Goal: Information Seeking & Learning: Learn about a topic

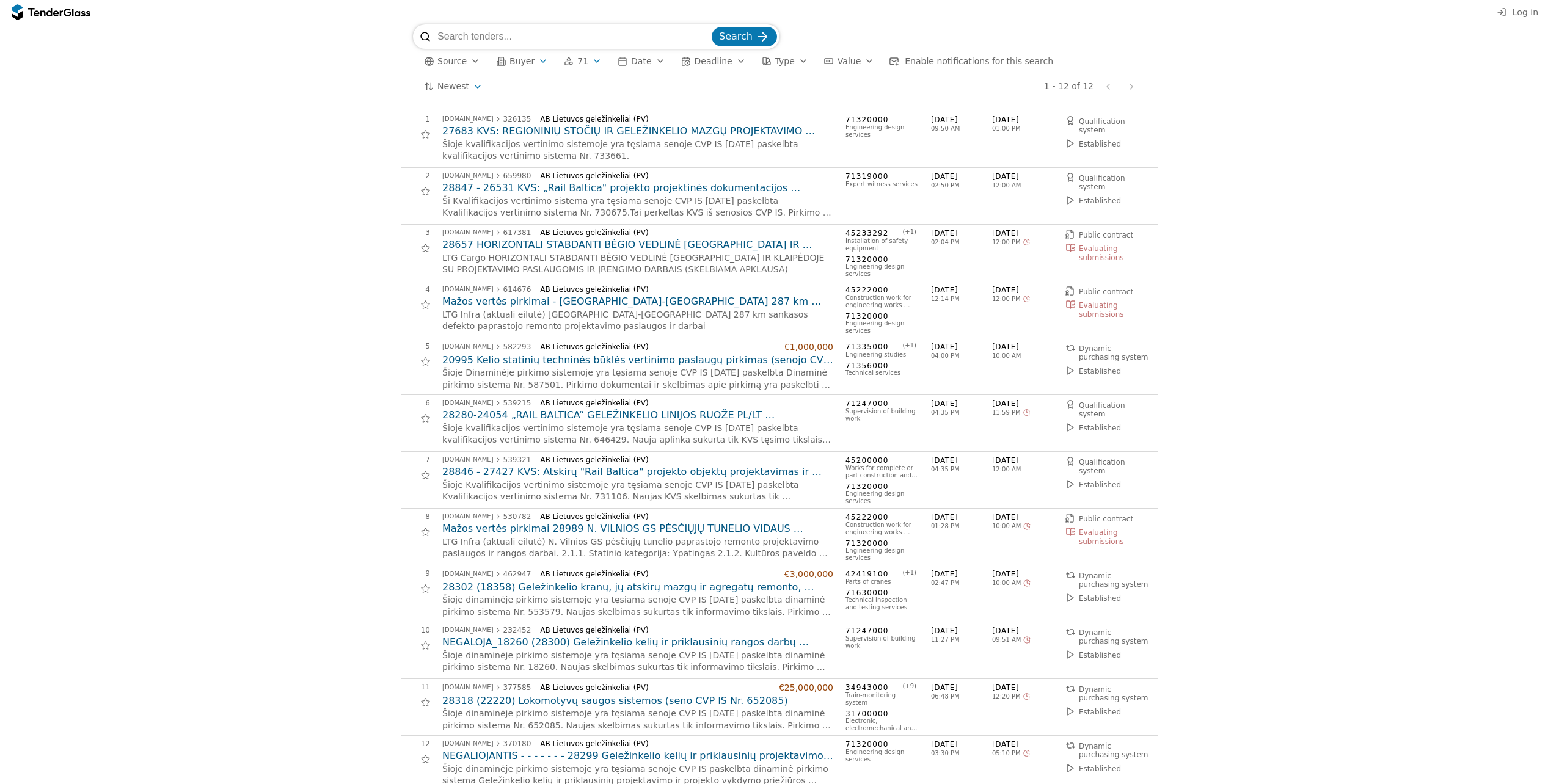
click at [767, 67] on button "Type" at bounding box center [784, 61] width 56 height 15
click at [600, 99] on div "1 - 12 of 12 Previous page Next page" at bounding box center [817, 89] width 646 height 25
click at [772, 69] on button "Type" at bounding box center [784, 63] width 56 height 15
click at [789, 113] on span "Framework agreement" at bounding box center [823, 111] width 83 height 9
click at [897, 207] on span "Apply" at bounding box center [902, 202] width 25 height 10
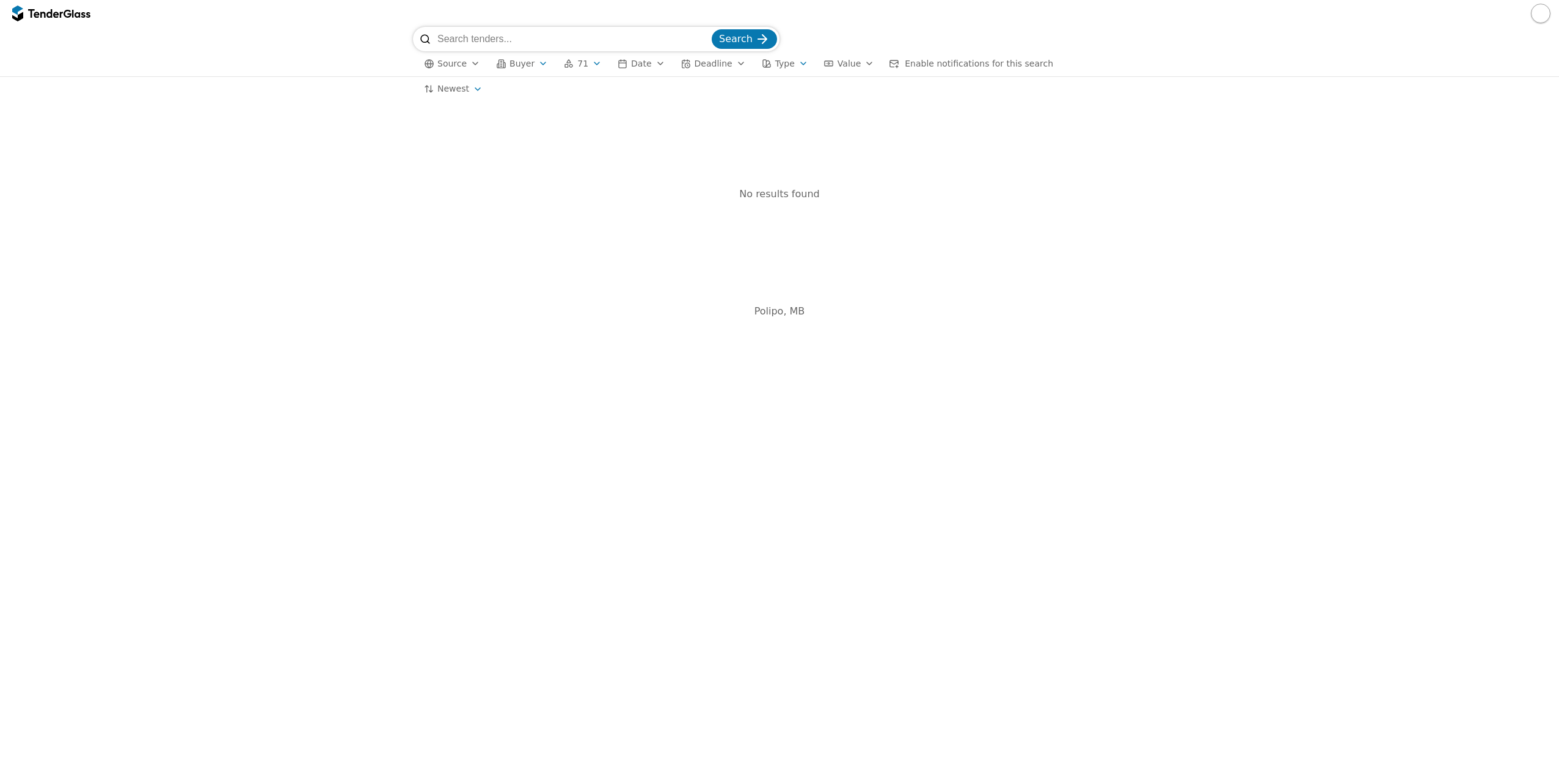
click at [786, 63] on div "button" at bounding box center [803, 63] width 34 height 32
click at [760, 116] on div at bounding box center [758, 111] width 10 height 10
click at [899, 203] on span "Apply" at bounding box center [902, 202] width 25 height 10
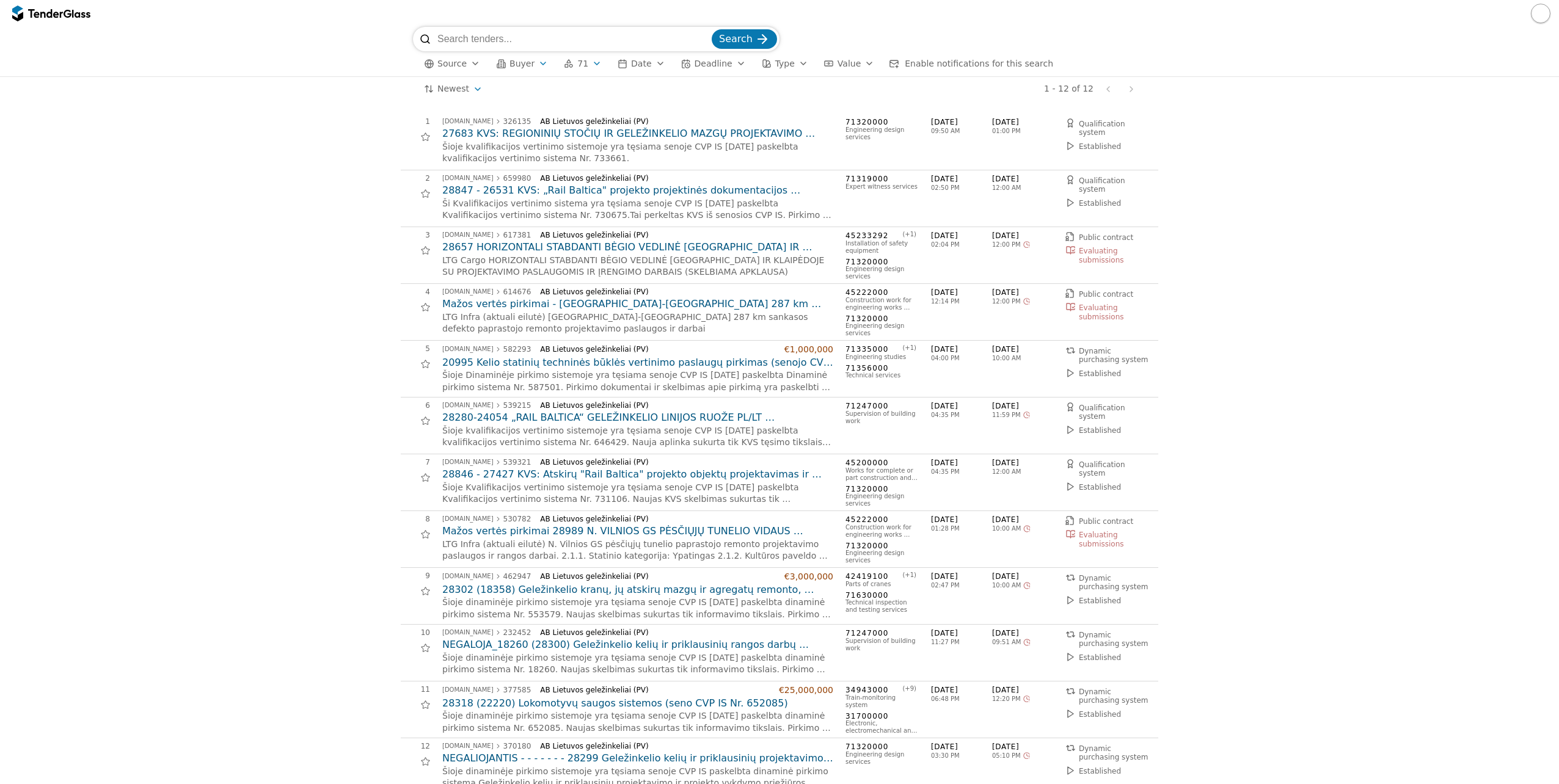
click at [582, 58] on button "71" at bounding box center [583, 63] width 48 height 15
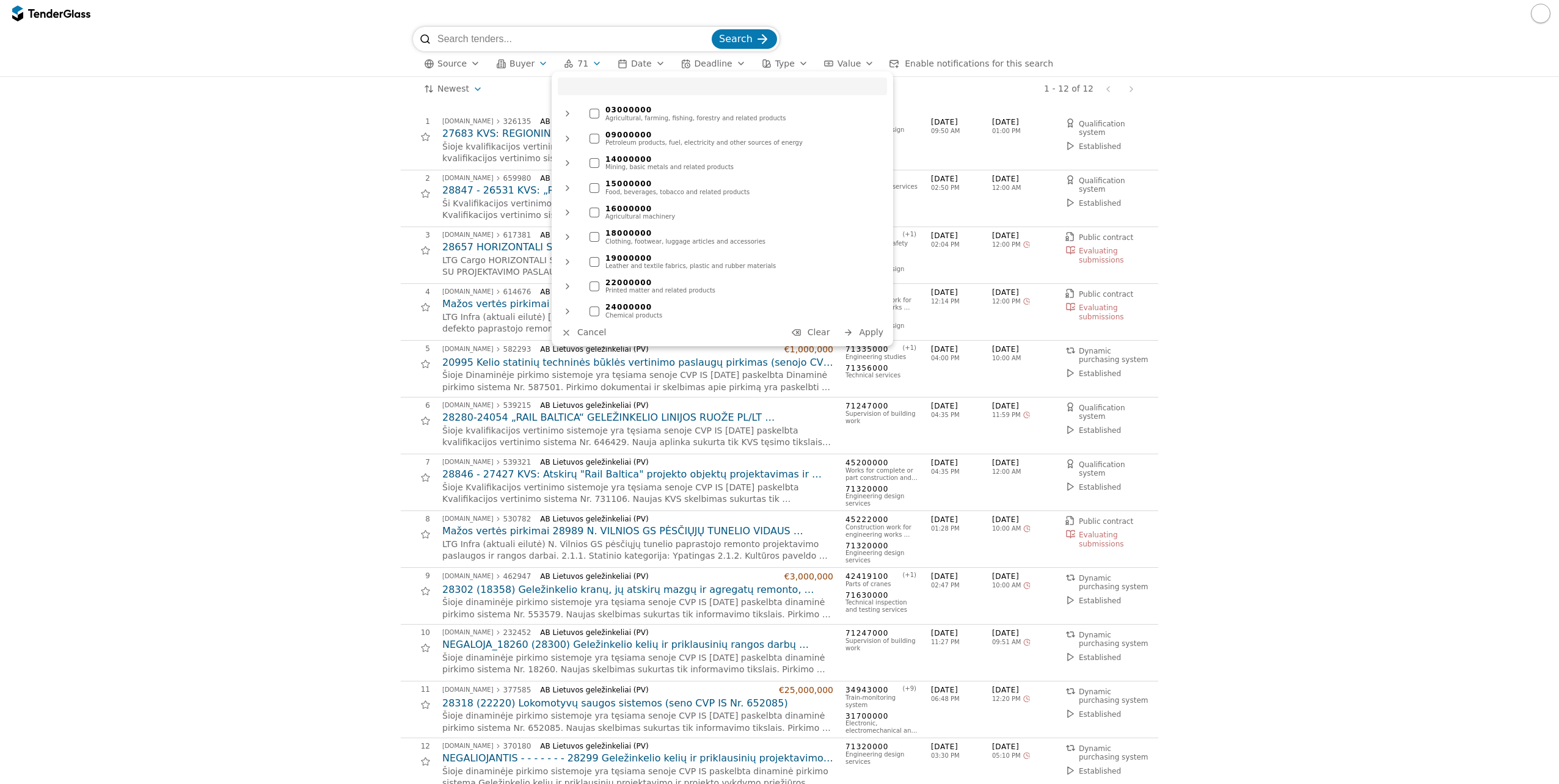
click at [413, 104] on div "1 [DOMAIN_NAME] 326135 AB Lietuvos geležinkeliai (PV) 27683 KVS: REGIONINIŲ STO…" at bounding box center [779, 454] width 757 height 706
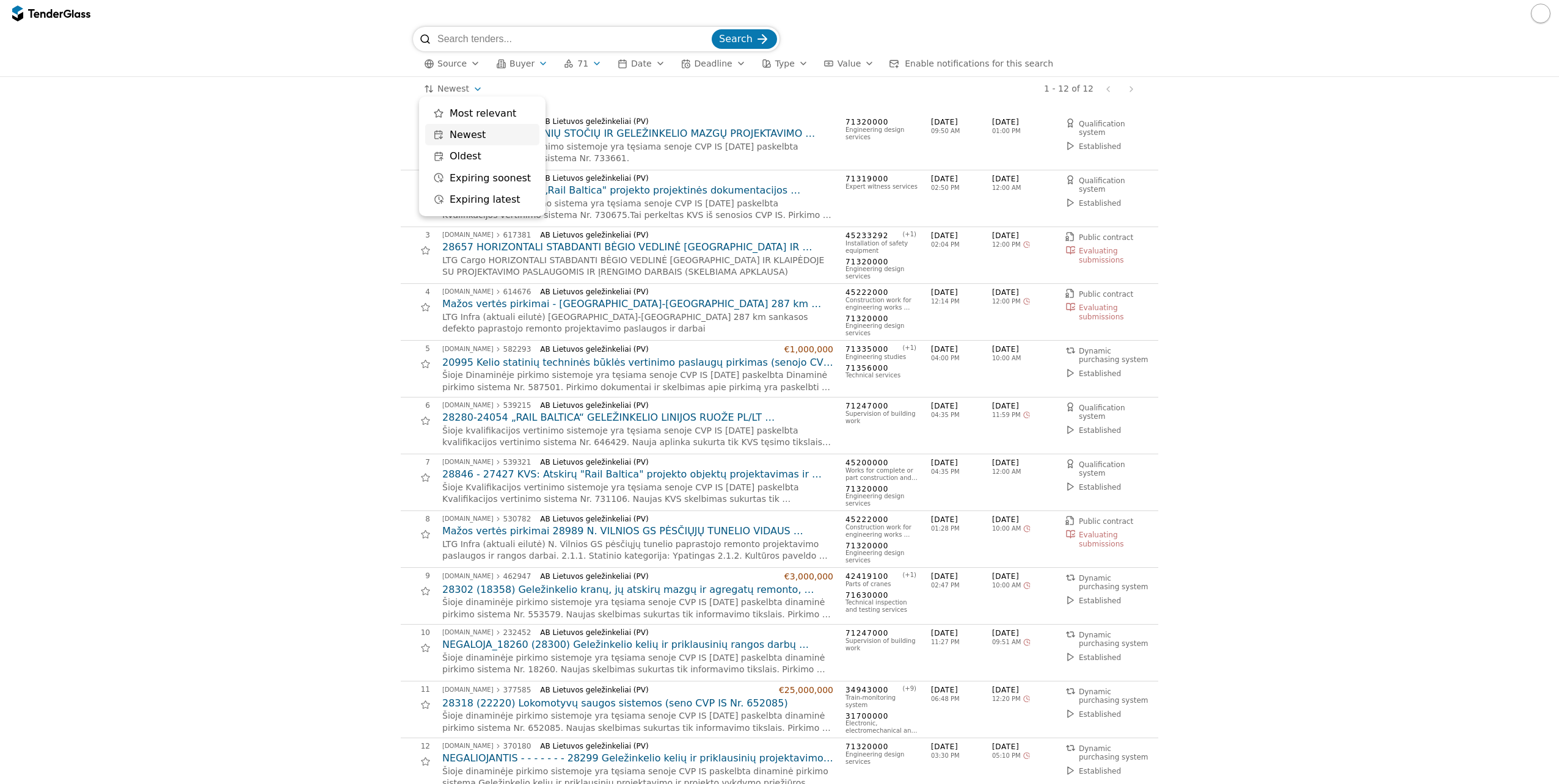
click at [465, 87] on html "Search Source Buyer 71 Date Deadline Type Value Enable notifications for this s…" at bounding box center [779, 392] width 1559 height 784
click at [735, 35] on span "Search" at bounding box center [735, 38] width 33 height 11
click at [738, 36] on span "Search" at bounding box center [735, 38] width 33 height 11
click at [534, 65] on div "button" at bounding box center [543, 63] width 34 height 32
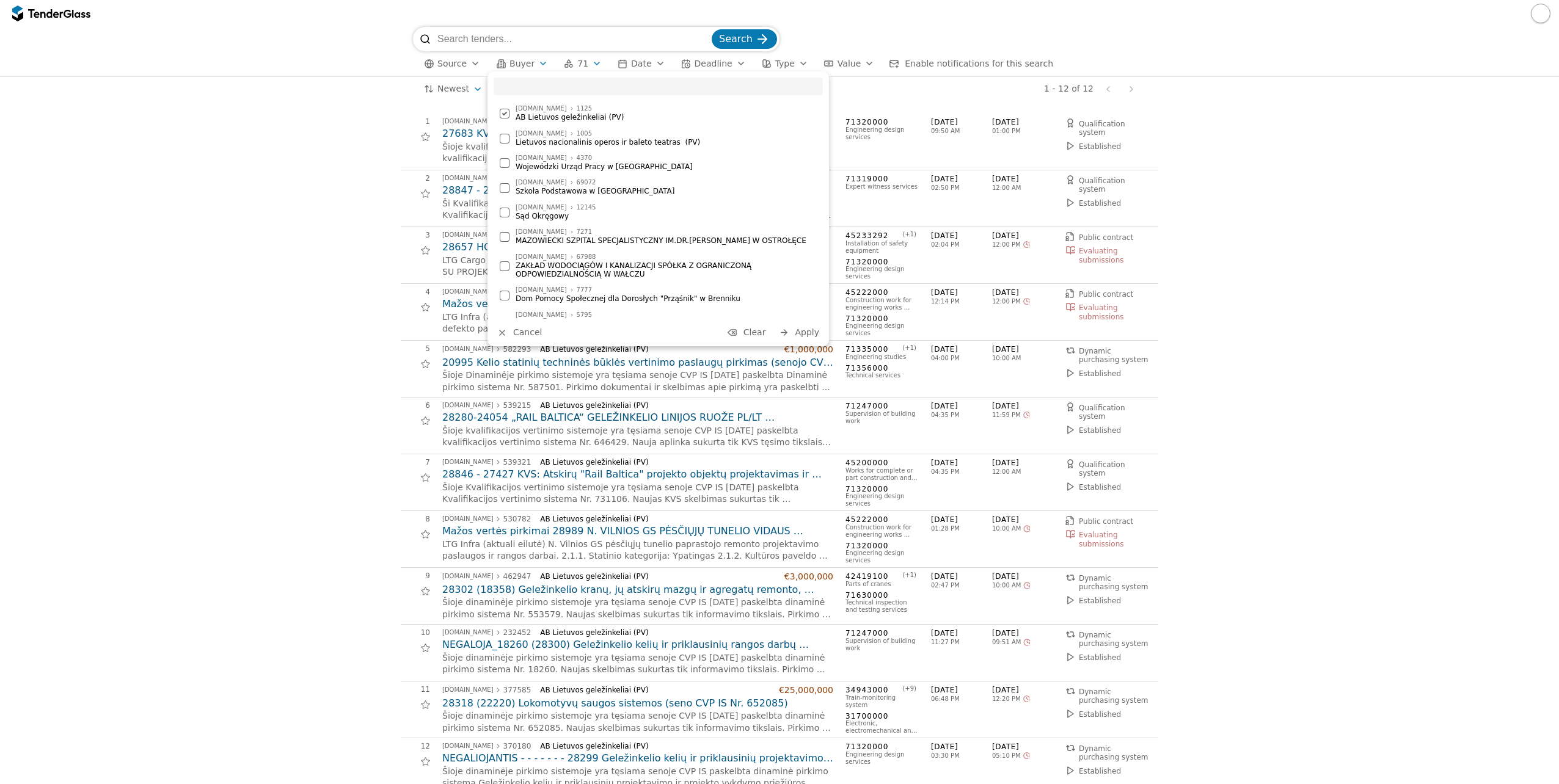
click at [499, 113] on div at bounding box center [504, 114] width 10 height 10
click at [804, 328] on span "Apply" at bounding box center [807, 333] width 25 height 10
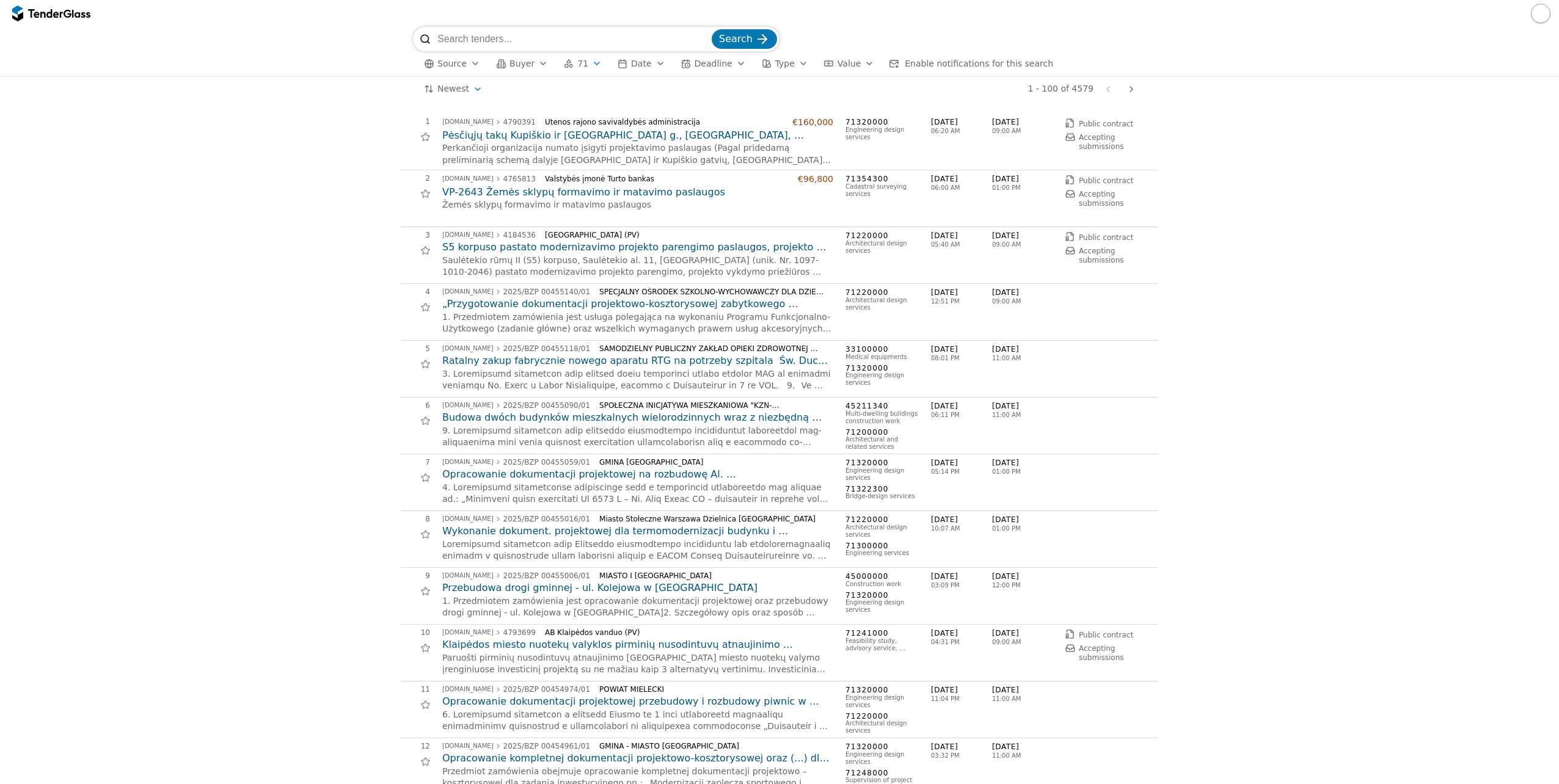
click at [673, 137] on h2 "Pėsčiųjų takų Kupiškio ir [GEOGRAPHIC_DATA] g., [GEOGRAPHIC_DATA], remonto/reko…" at bounding box center [638, 135] width 391 height 13
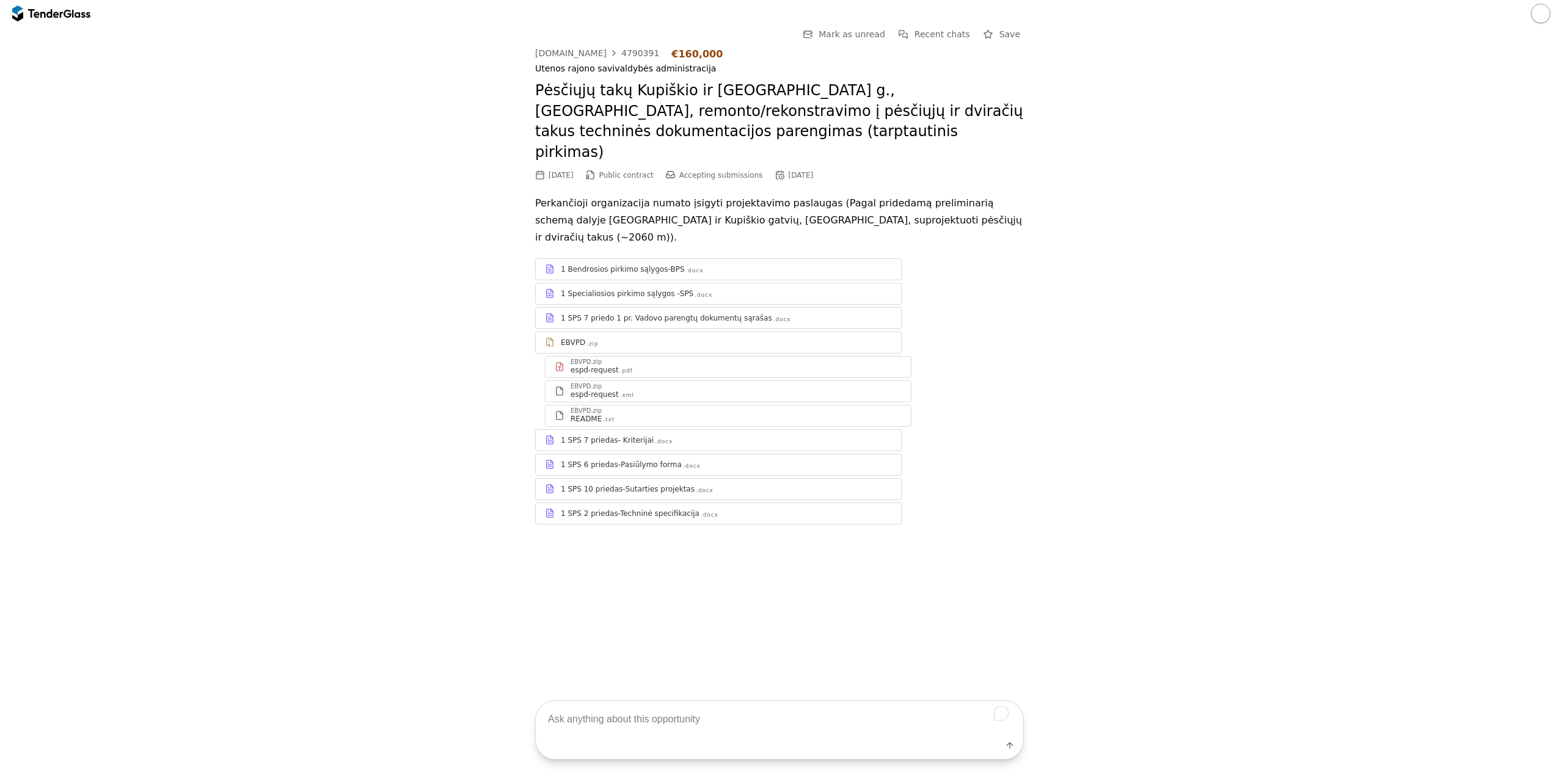
click at [0, 193] on div "Go Back Mark as unread Recent chats Save [DOMAIN_NAME] 4790391 €160,000 Utenos …" at bounding box center [779, 351] width 1559 height 649
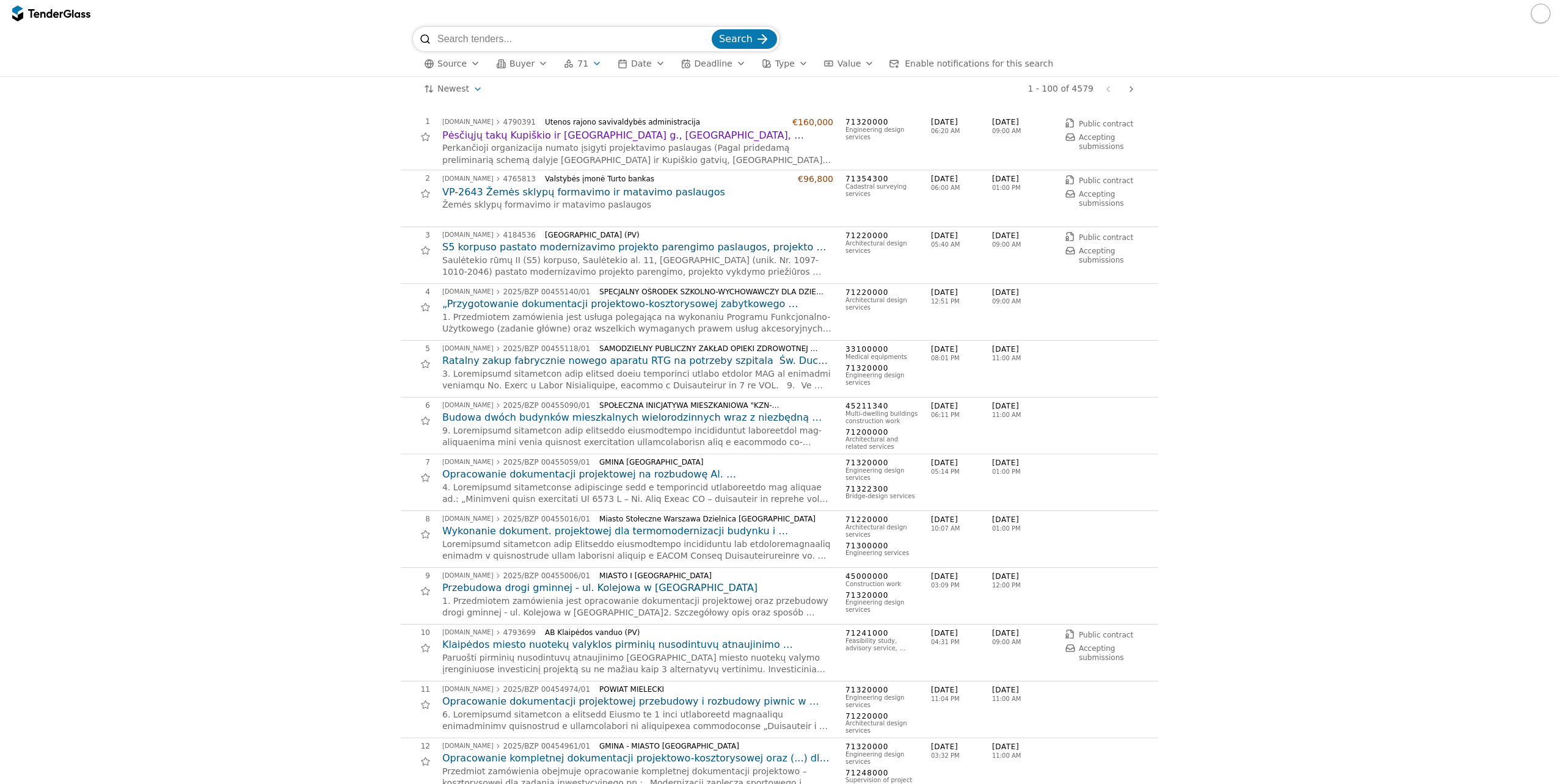
click at [660, 138] on h2 "Pėsčiųjų takų Kupiškio ir [GEOGRAPHIC_DATA] g., [GEOGRAPHIC_DATA], remonto/reko…" at bounding box center [638, 135] width 391 height 13
click at [420, 140] on div at bounding box center [425, 137] width 28 height 28
click at [418, 136] on div at bounding box center [425, 137] width 28 height 28
click at [419, 136] on div at bounding box center [425, 137] width 28 height 28
click at [1541, 19] on button "button" at bounding box center [1540, 13] width 19 height 19
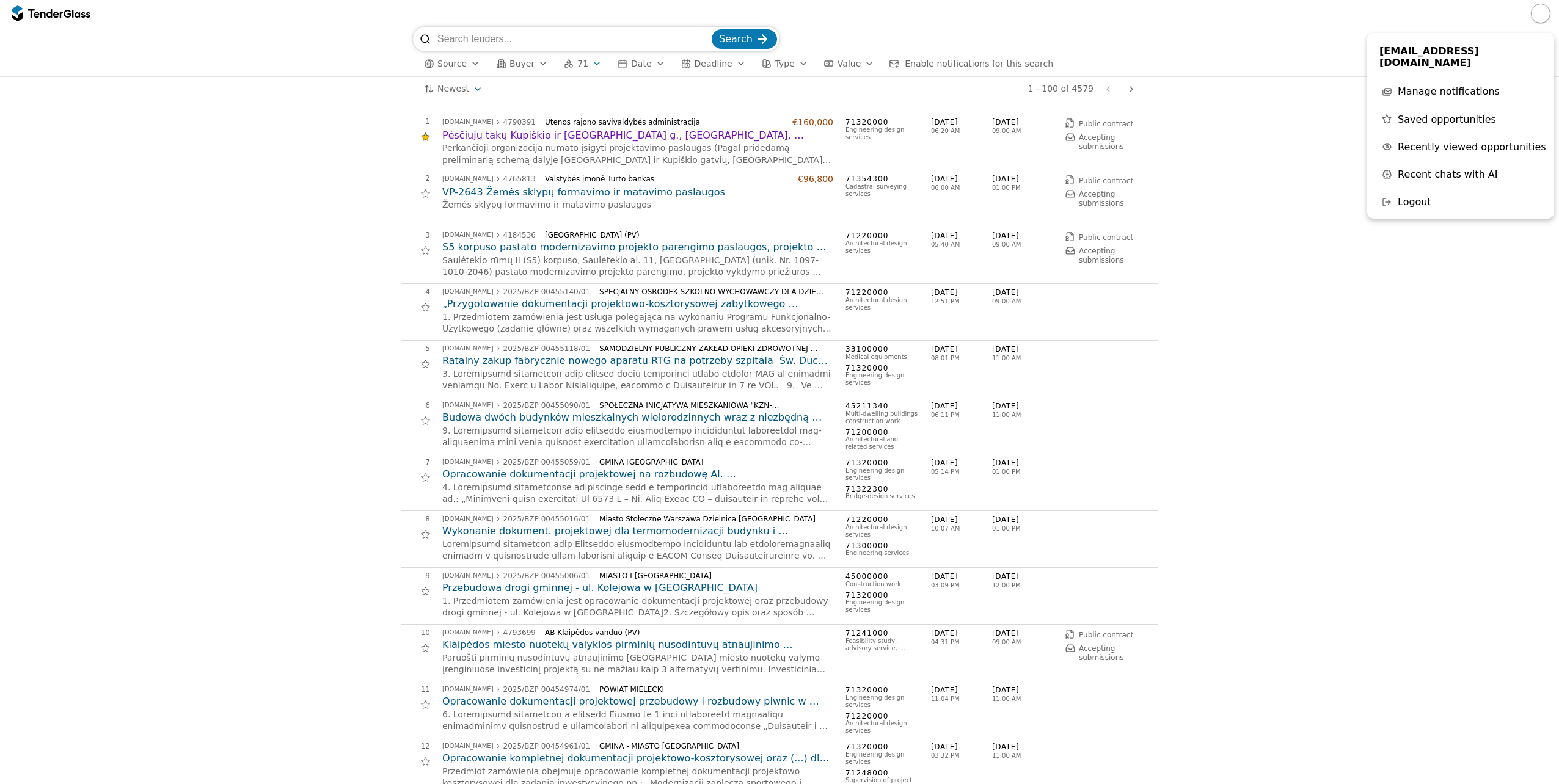
click at [1431, 124] on span "Saved opportunities" at bounding box center [1446, 119] width 98 height 11
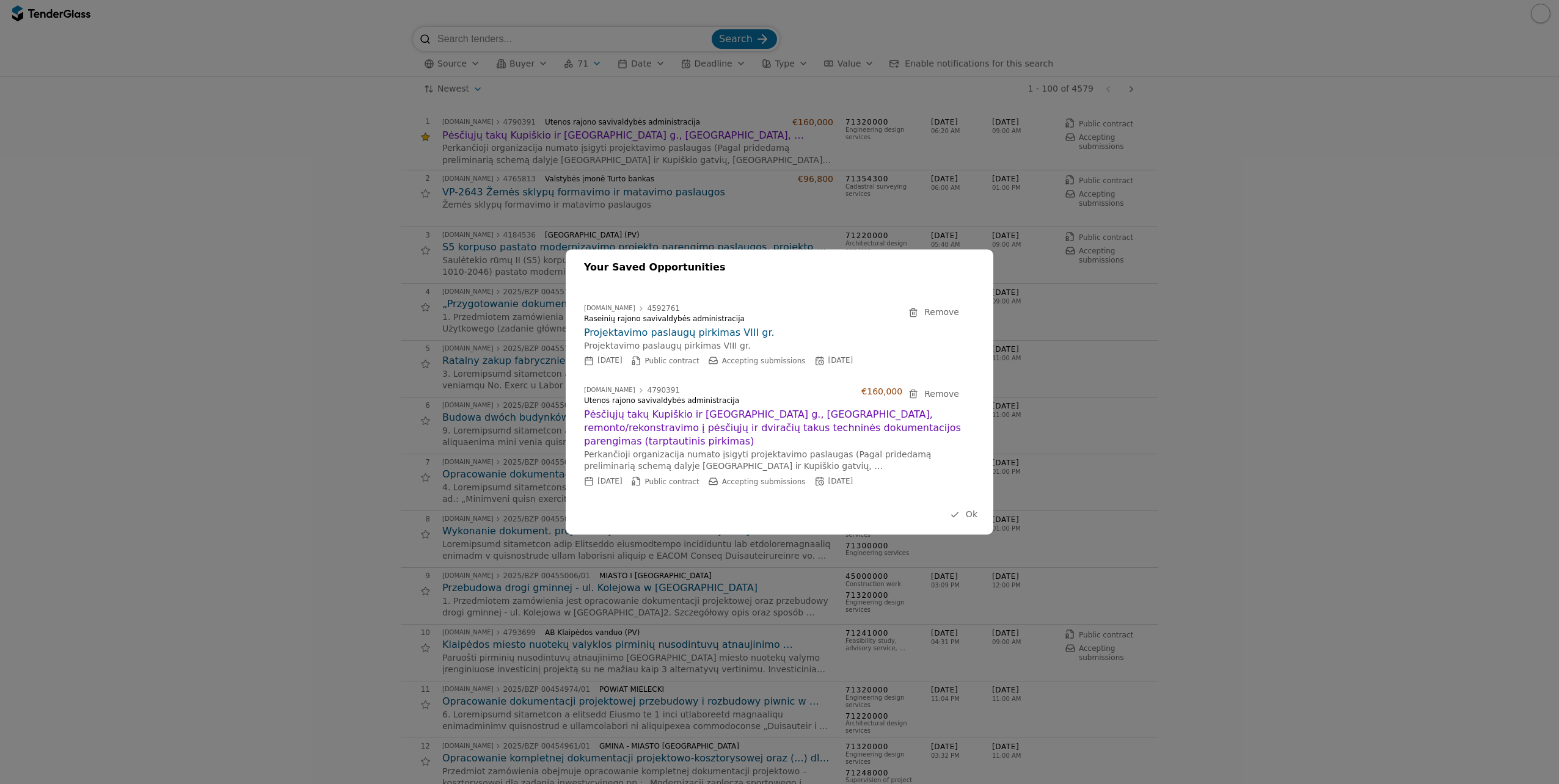
click at [966, 516] on div "Your Saved Opportunities [DOMAIN_NAME] 4592761 Raseinių rajono savivaldybės adm…" at bounding box center [779, 392] width 428 height 285
click at [965, 508] on button "Ok" at bounding box center [963, 515] width 35 height 15
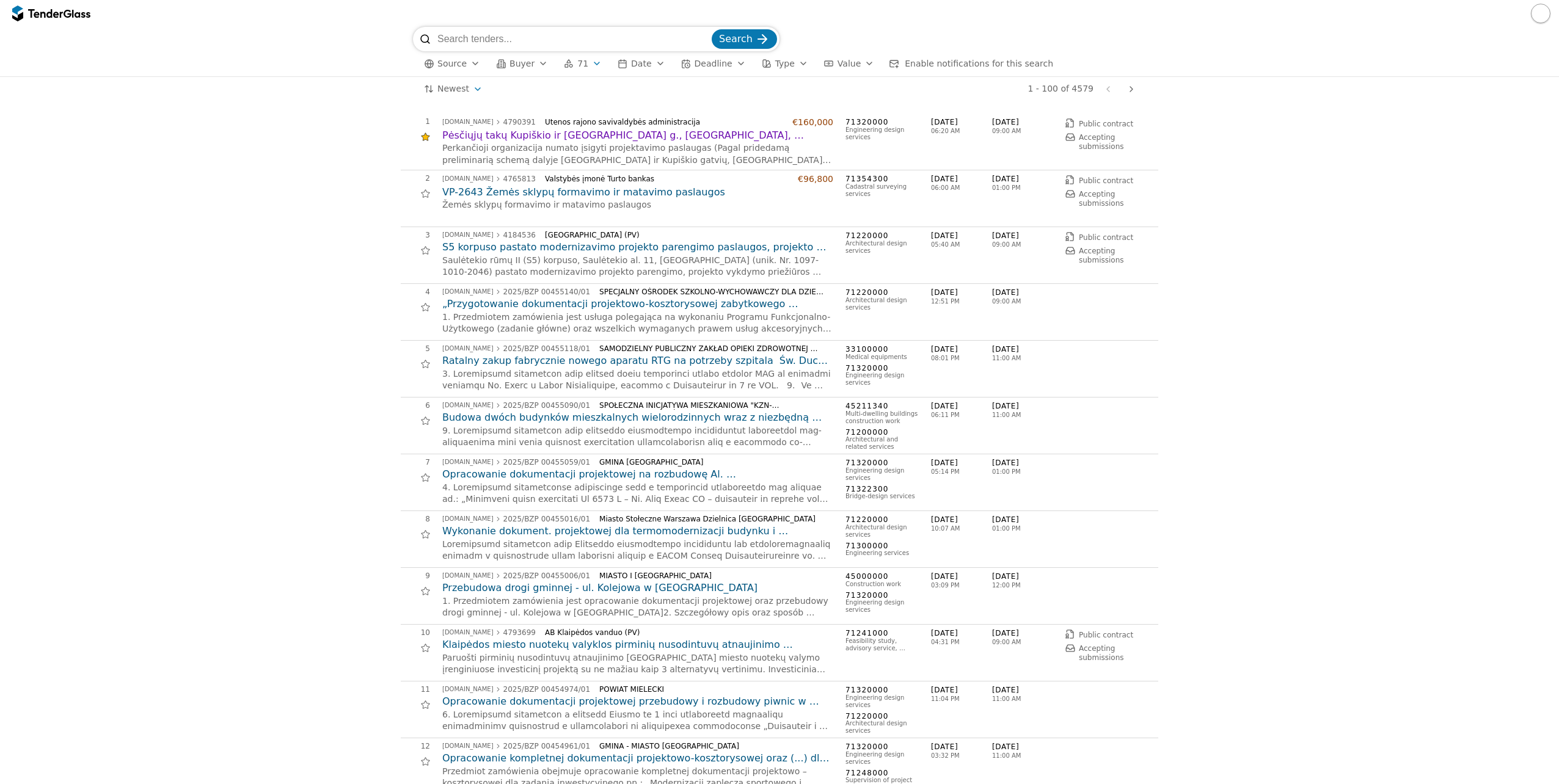
click at [619, 141] on h2 "Pėsčiųjų takų Kupiškio ir [GEOGRAPHIC_DATA] g., [GEOGRAPHIC_DATA], remonto/reko…" at bounding box center [638, 135] width 391 height 13
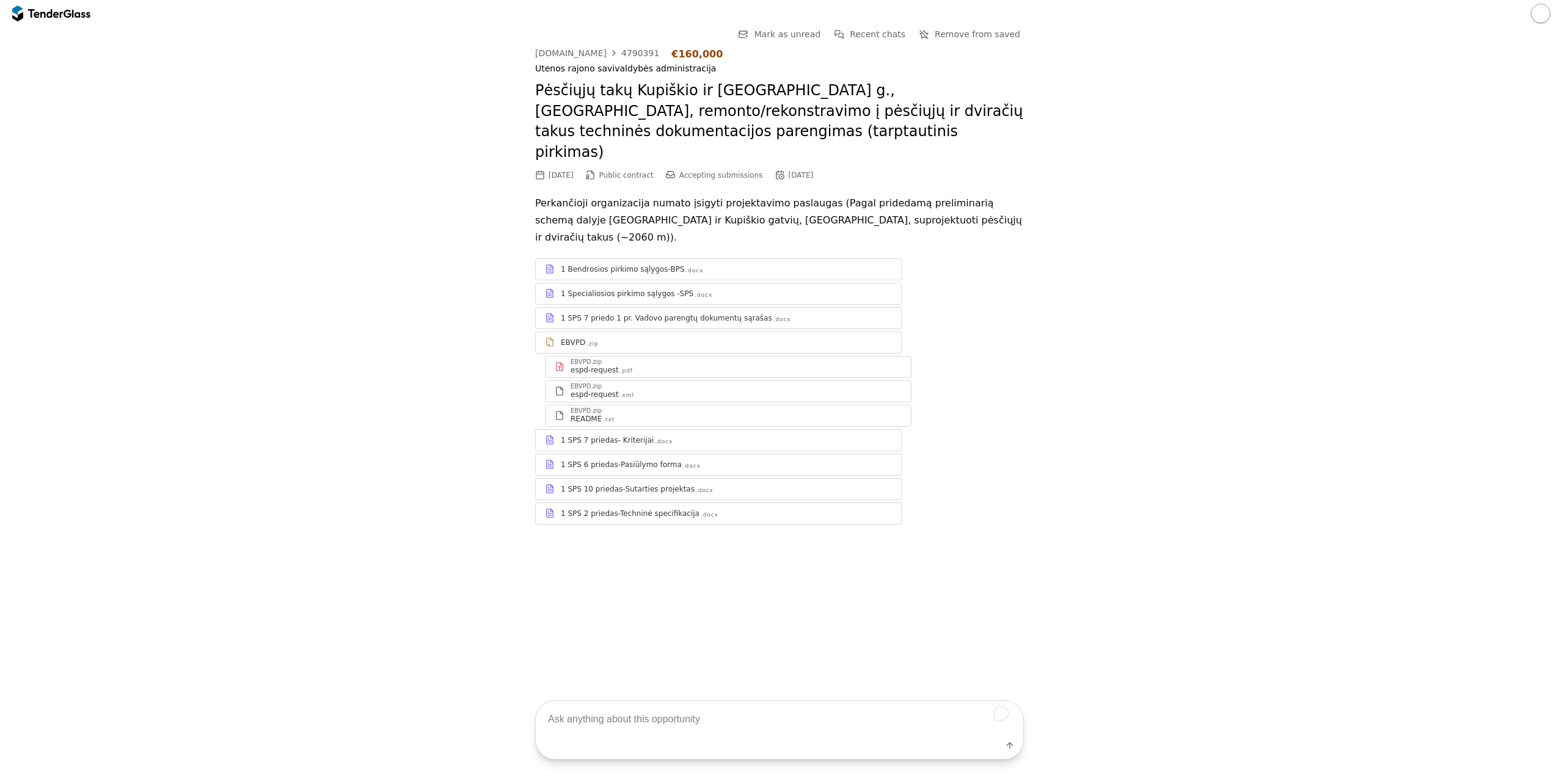
click at [739, 718] on textarea "To enrich screen reader interactions, please activate Accessibility in Grammarl…" at bounding box center [779, 719] width 487 height 36
drag, startPoint x: 540, startPoint y: 97, endPoint x: 658, endPoint y: 101, distance: 118.1
click at [658, 101] on h2 "Pėsčiųjų takų Kupiškio ir [GEOGRAPHIC_DATA] g., [GEOGRAPHIC_DATA], remonto/reko…" at bounding box center [779, 121] width 489 height 82
click at [431, 67] on div "Go Back Mark as unread Recent chats Remove from saved [DOMAIN_NAME] 4790391 €16…" at bounding box center [779, 285] width 1546 height 517
drag, startPoint x: 511, startPoint y: 69, endPoint x: 704, endPoint y: 72, distance: 193.0
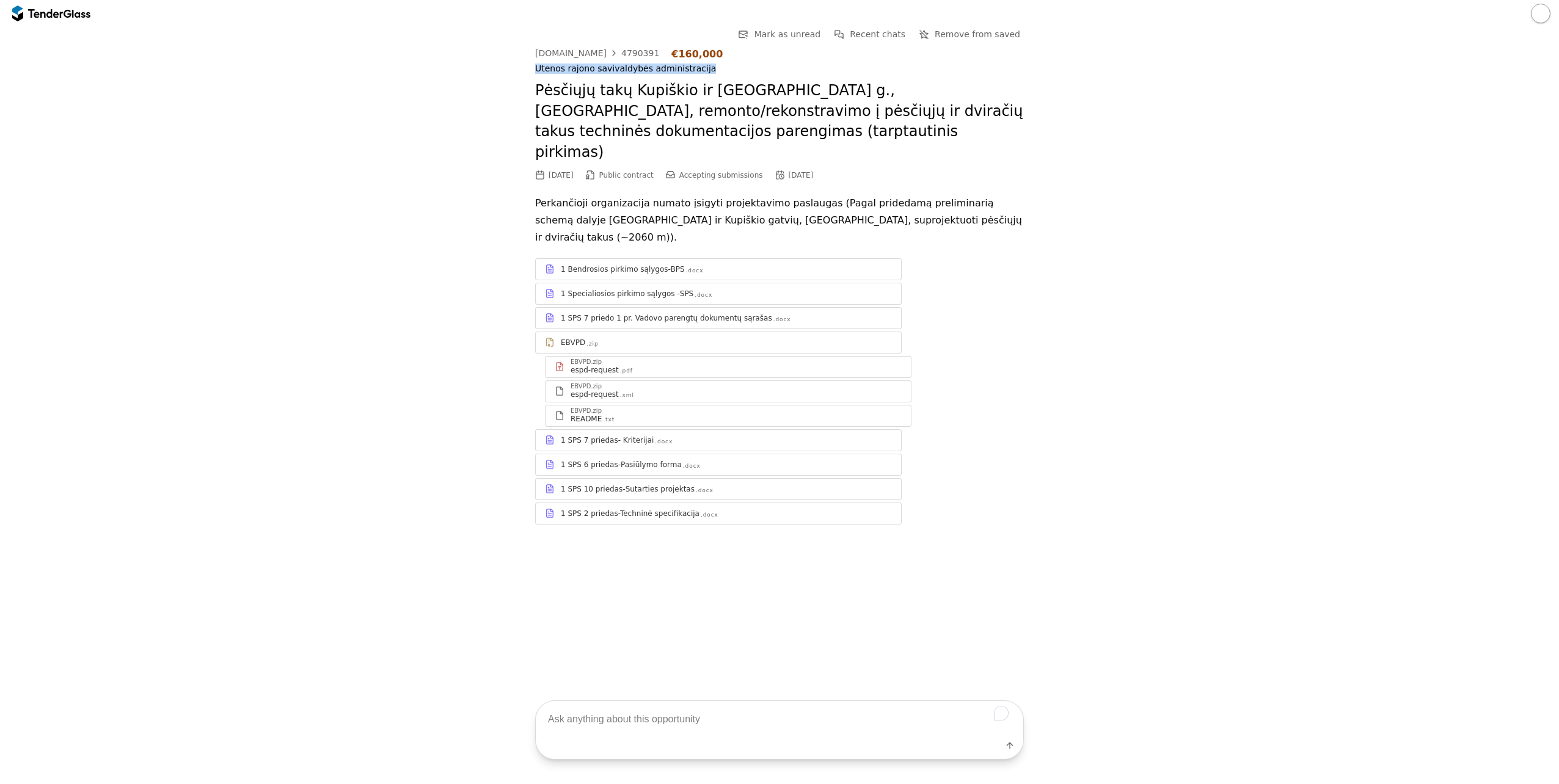
click at [704, 72] on div "Go Back Mark as unread Recent chats Remove from saved [DOMAIN_NAME] 4790391 €16…" at bounding box center [779, 285] width 1546 height 517
click at [629, 52] on div "4790391" at bounding box center [640, 53] width 38 height 9
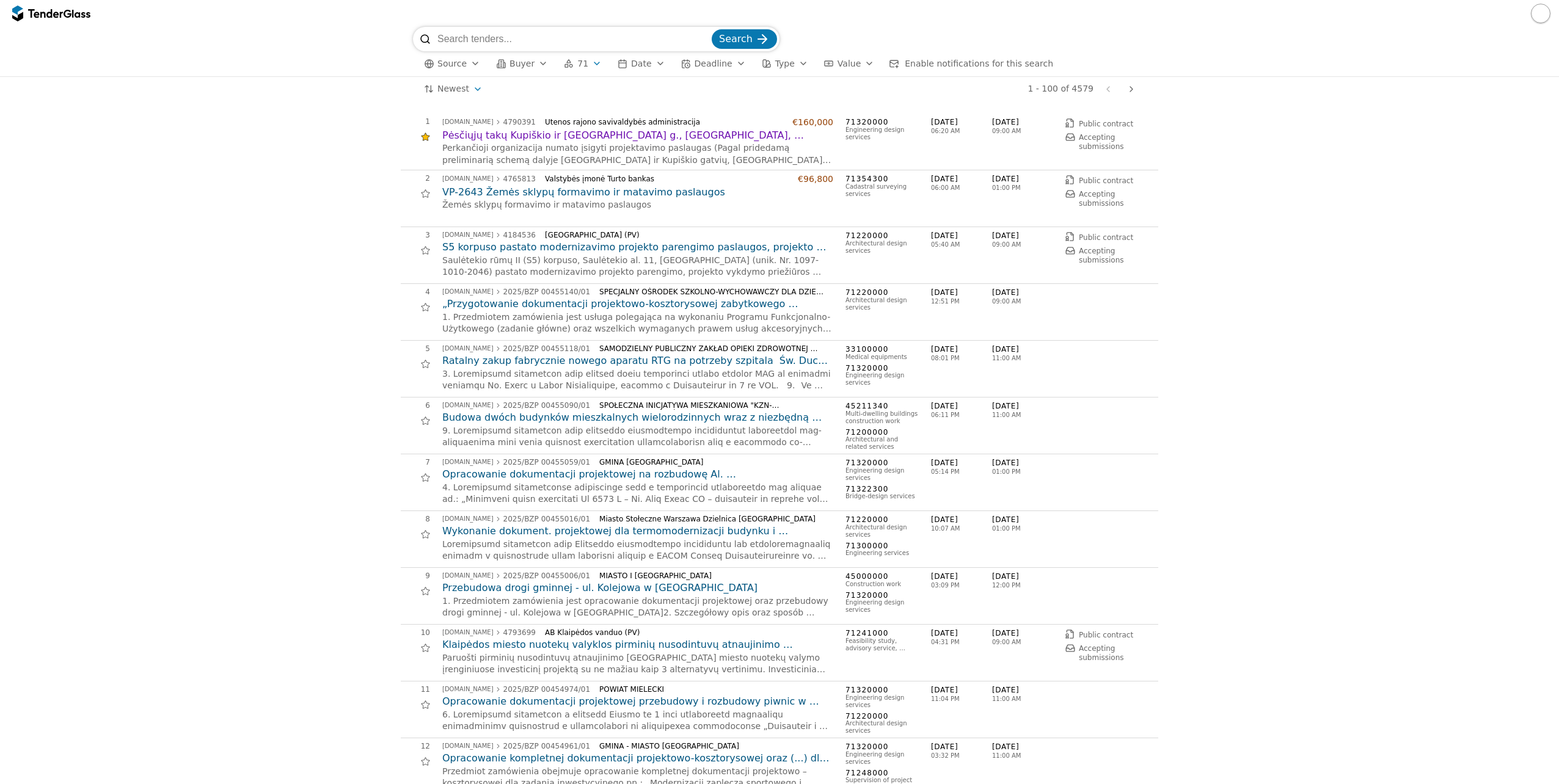
click at [587, 65] on div "button" at bounding box center [597, 63] width 34 height 32
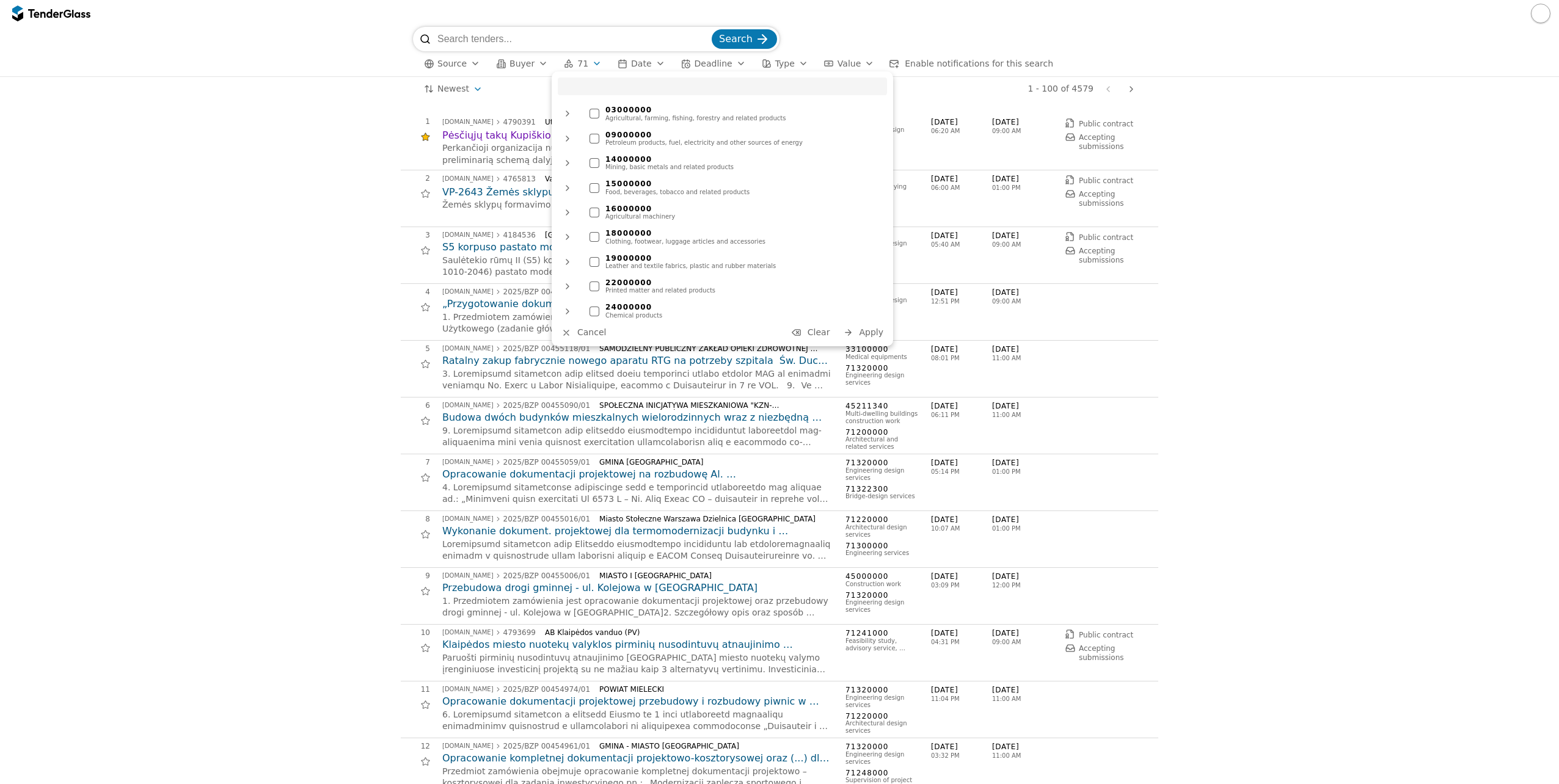
click at [474, 126] on div "[DOMAIN_NAME] 4790391 Utenos rajono savivaldybės administracija €160,000" at bounding box center [638, 122] width 391 height 11
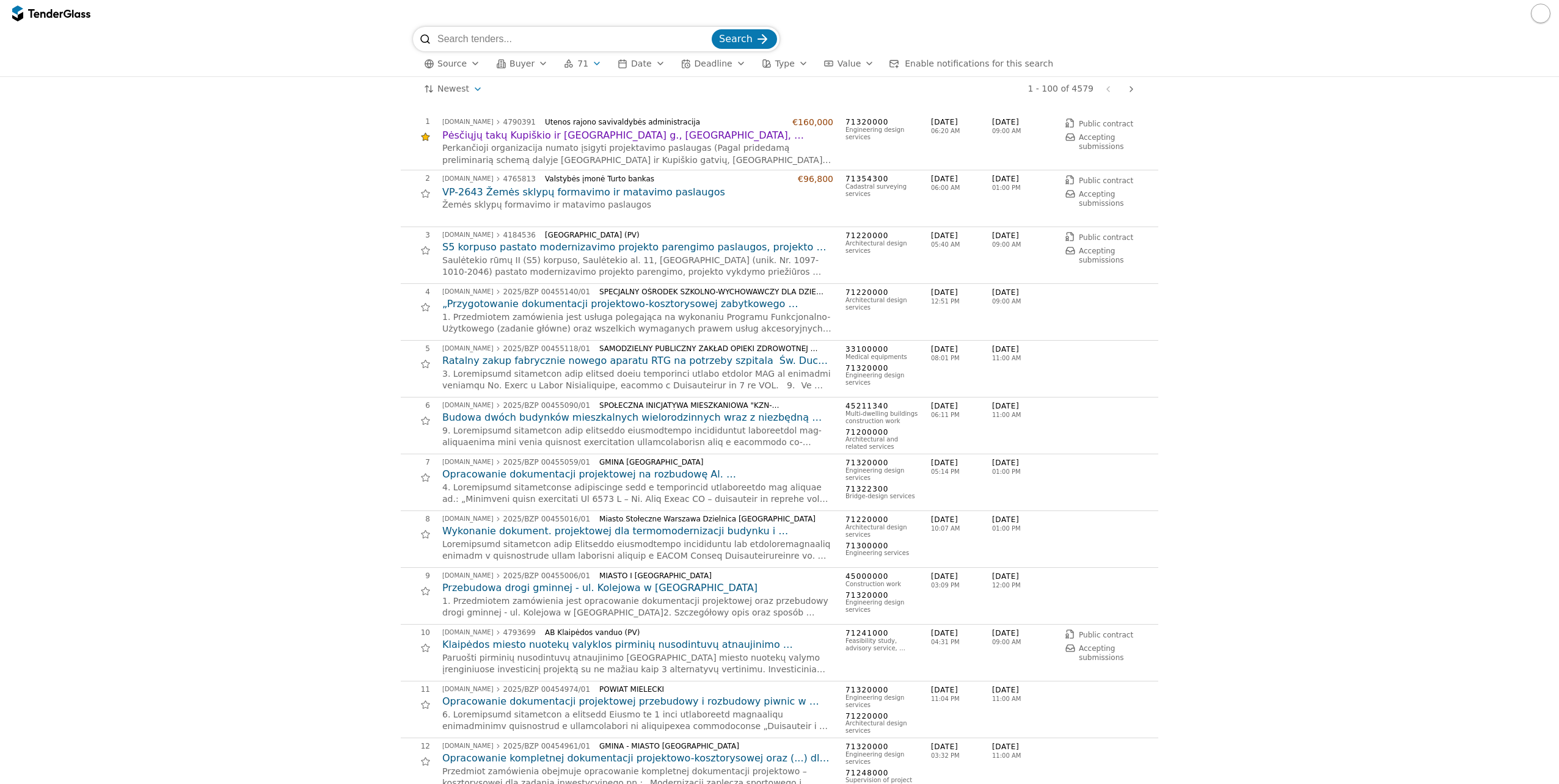
click at [472, 133] on h2 "Pėsčiųjų takų Kupiškio ir [GEOGRAPHIC_DATA] g., [GEOGRAPHIC_DATA], remonto/reko…" at bounding box center [638, 135] width 391 height 13
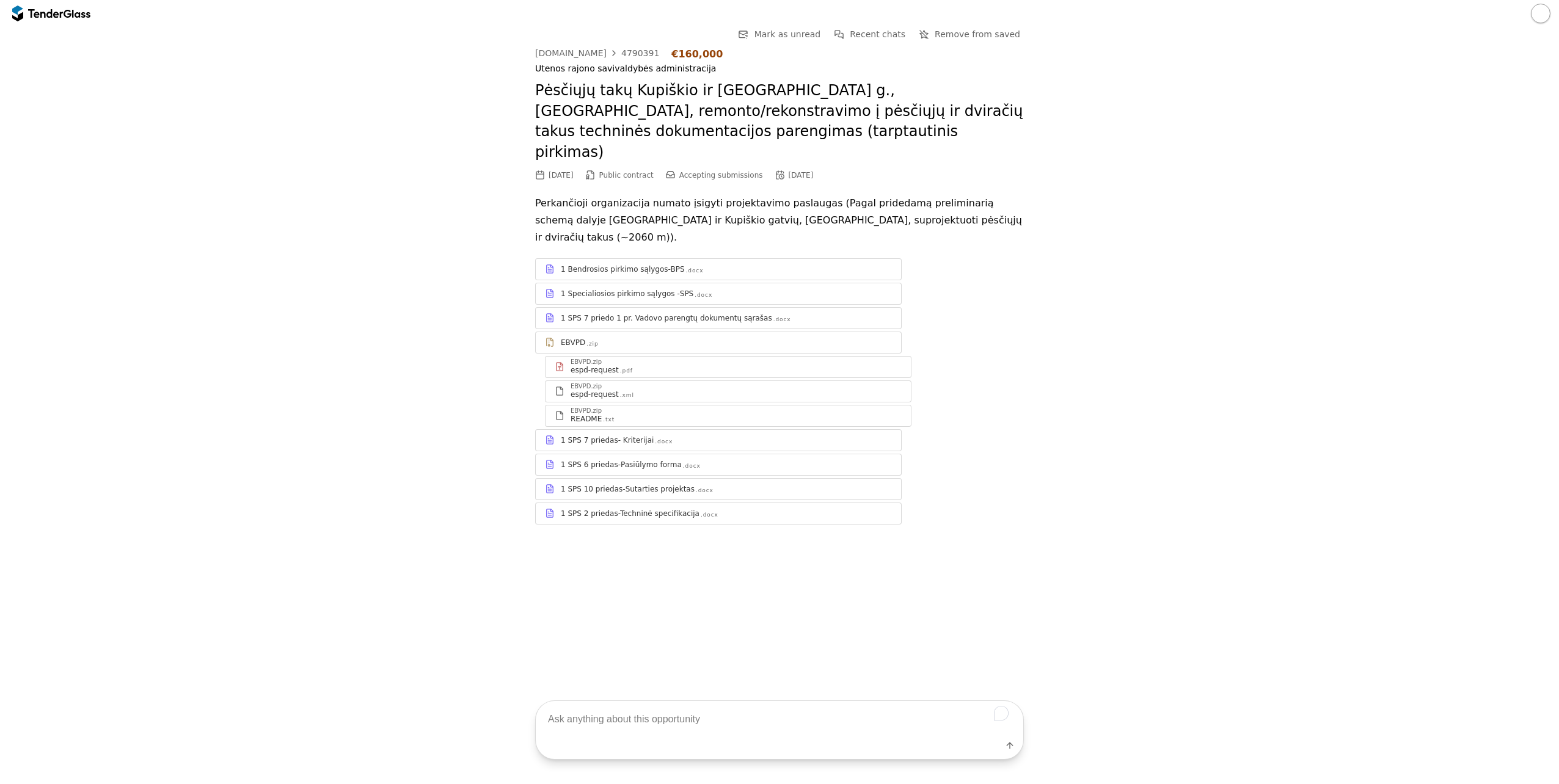
click at [623, 52] on div "4790391" at bounding box center [640, 53] width 38 height 9
click at [650, 509] on div "1 SPS 2 priedas-Techninė specifikacija" at bounding box center [630, 514] width 138 height 10
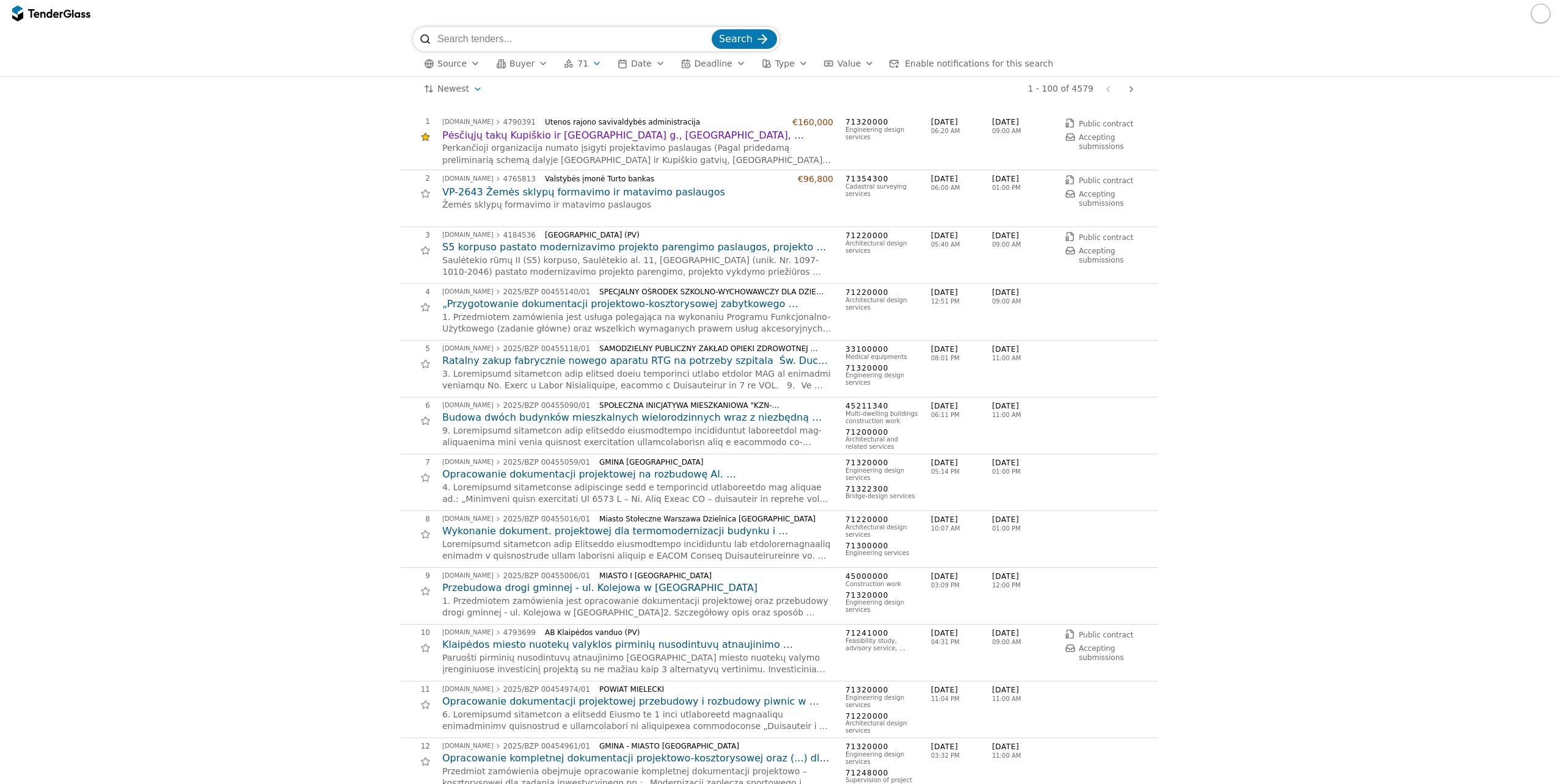
click at [585, 63] on div "button" at bounding box center [597, 63] width 34 height 32
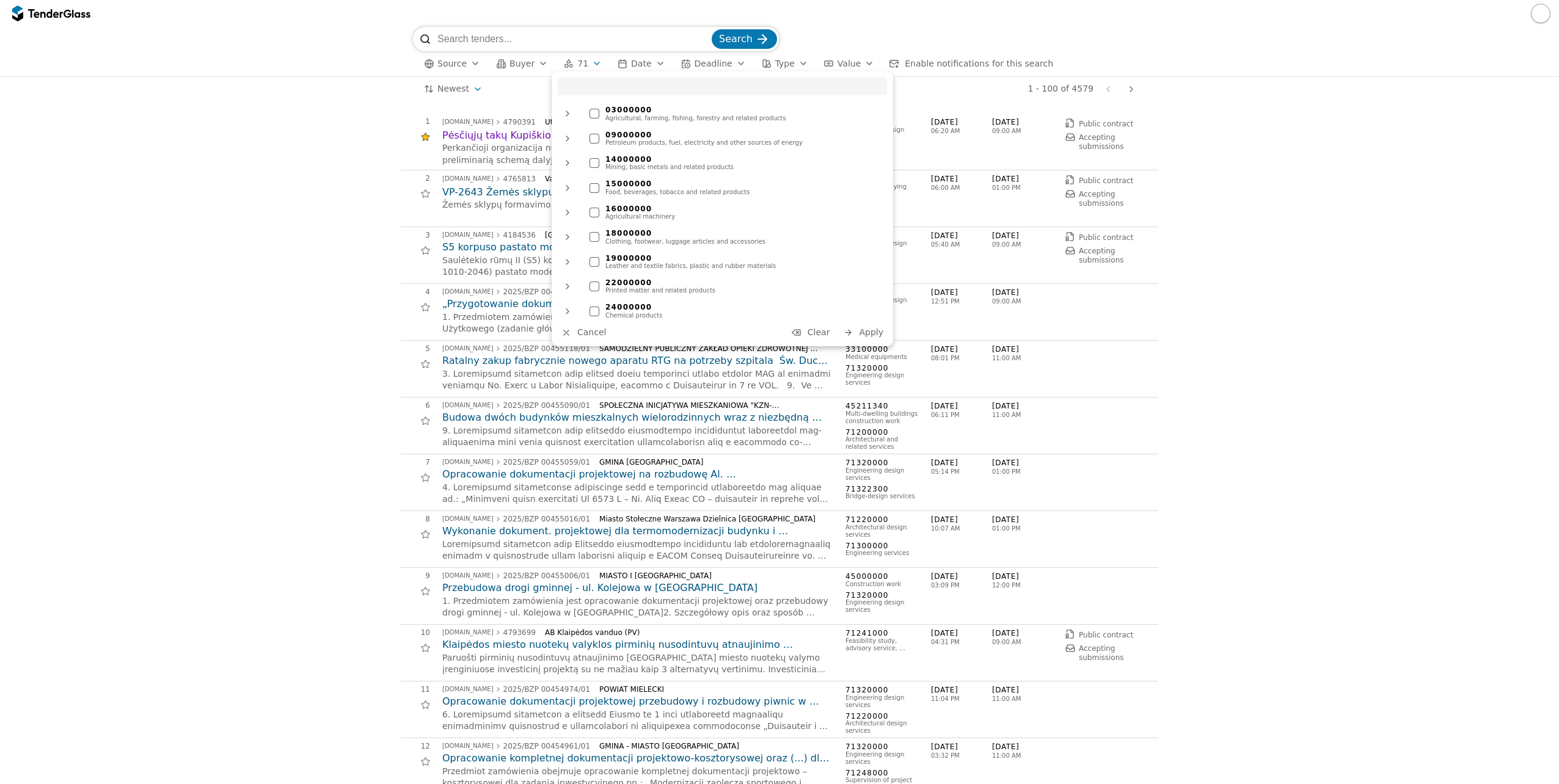
type input "1"
type input "8"
click at [597, 33] on input "search" at bounding box center [573, 39] width 272 height 25
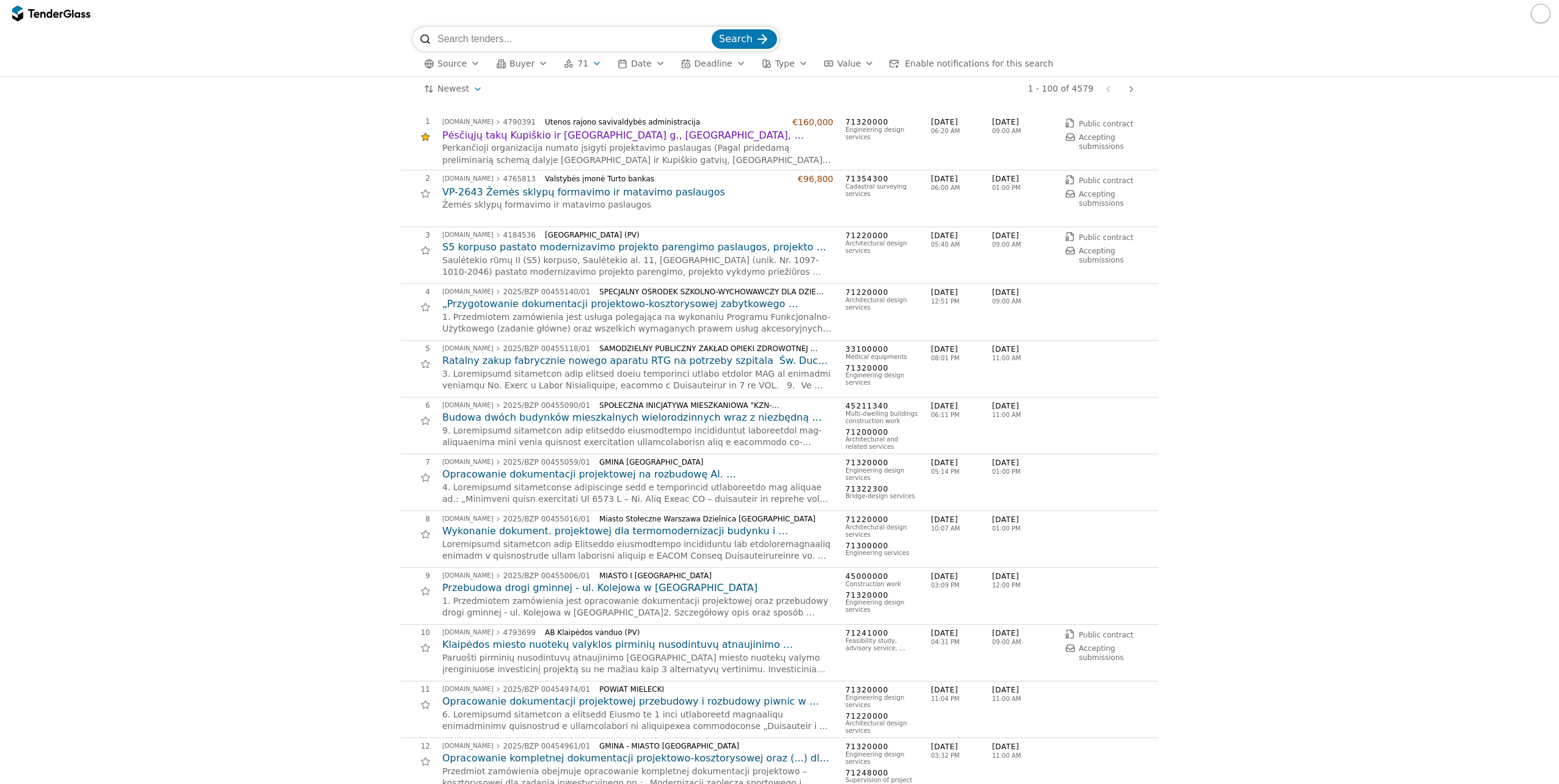
click at [577, 67] on span "71" at bounding box center [582, 63] width 11 height 11
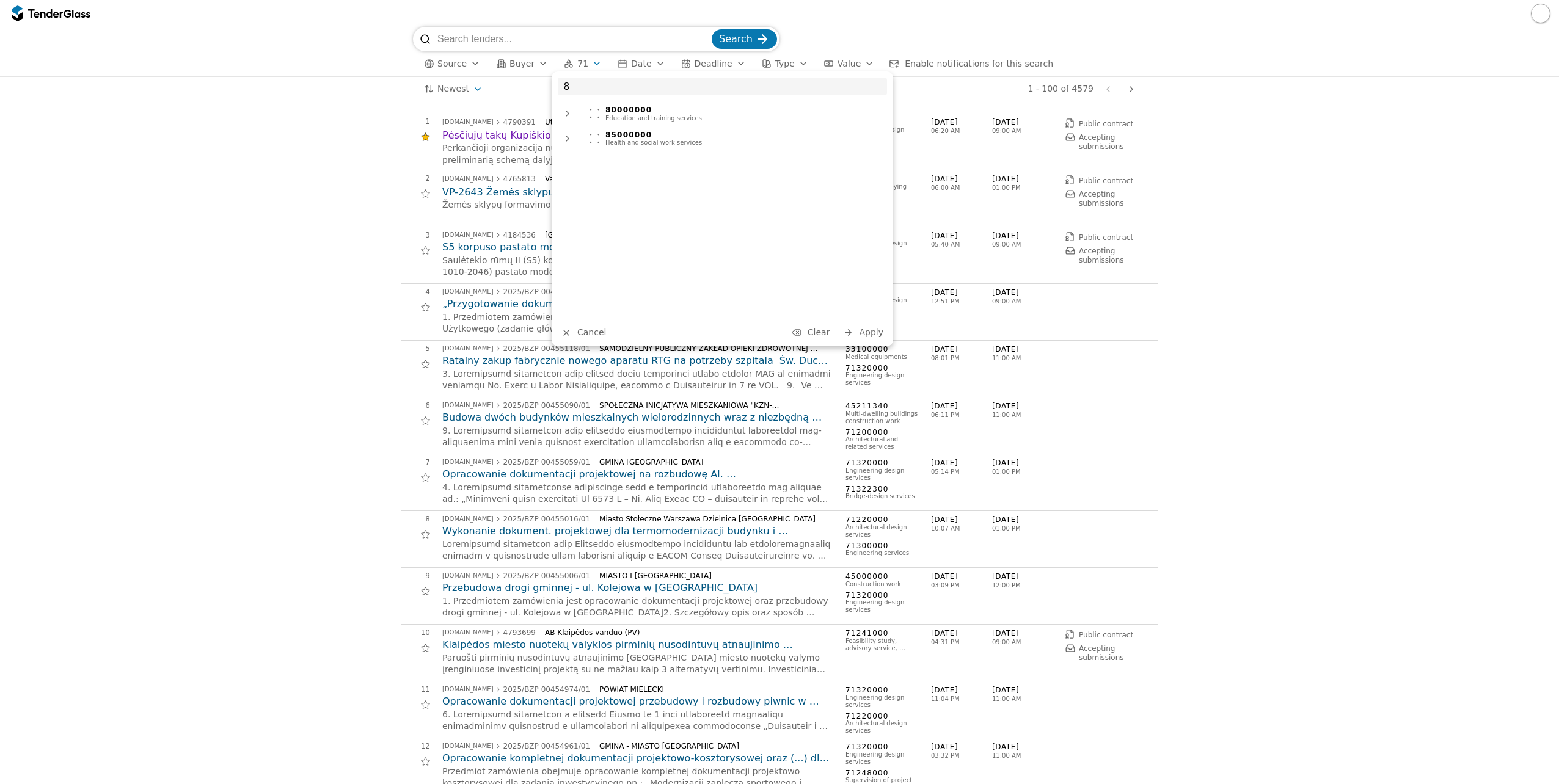
drag, startPoint x: 870, startPoint y: 336, endPoint x: 791, endPoint y: 261, distance: 108.9
click at [791, 261] on div "8 80000000 Education and training services 85000000 Health and social work serv…" at bounding box center [722, 209] width 341 height 275
click at [829, 328] on div "8 80000000 Education and training services 85000000 Health and social work serv…" at bounding box center [722, 209] width 341 height 275
click at [823, 333] on span "Clear" at bounding box center [819, 333] width 23 height 10
click at [864, 332] on span "Apply" at bounding box center [871, 333] width 25 height 10
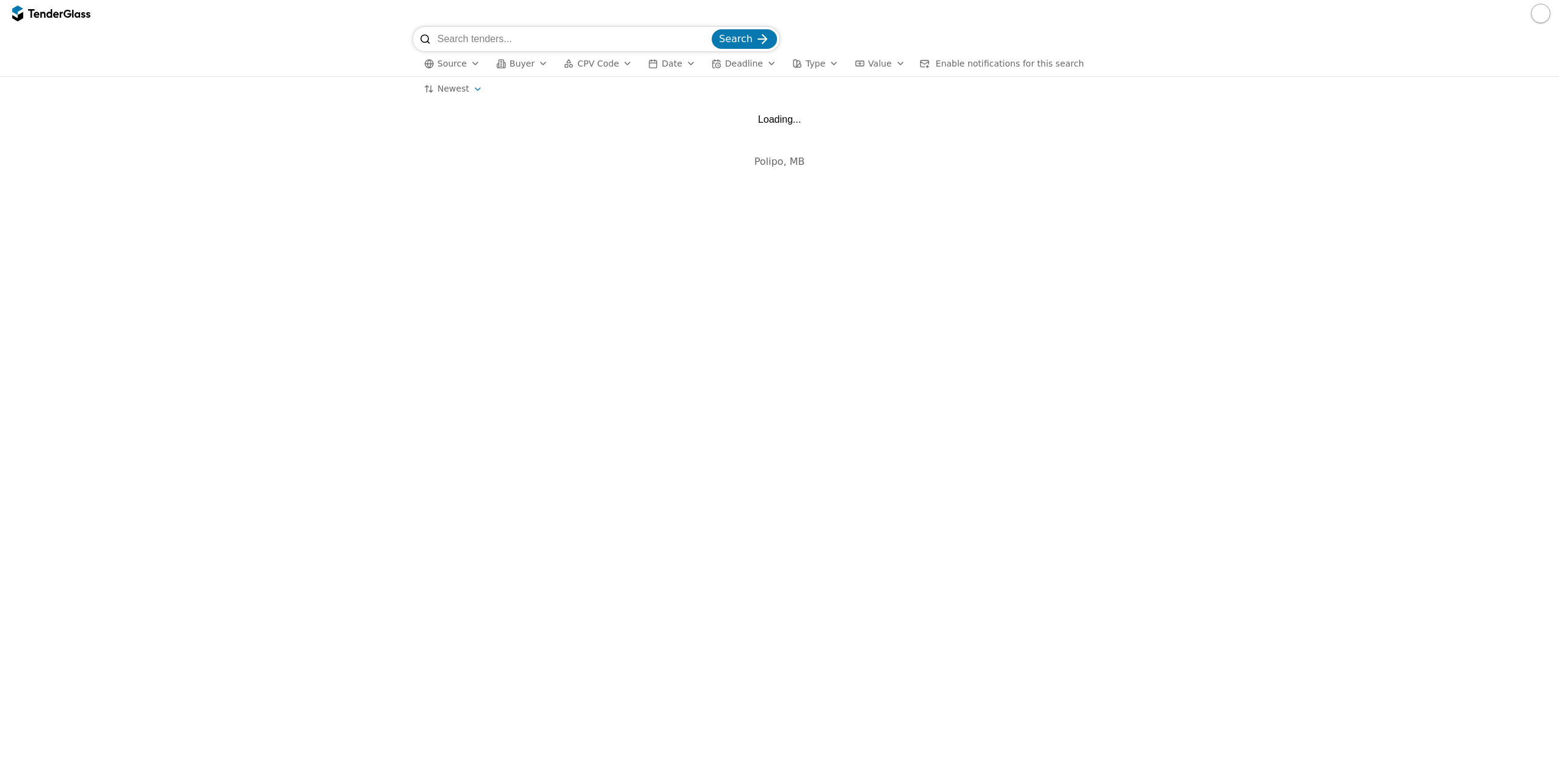
click at [570, 30] on input "search" at bounding box center [573, 39] width 272 height 25
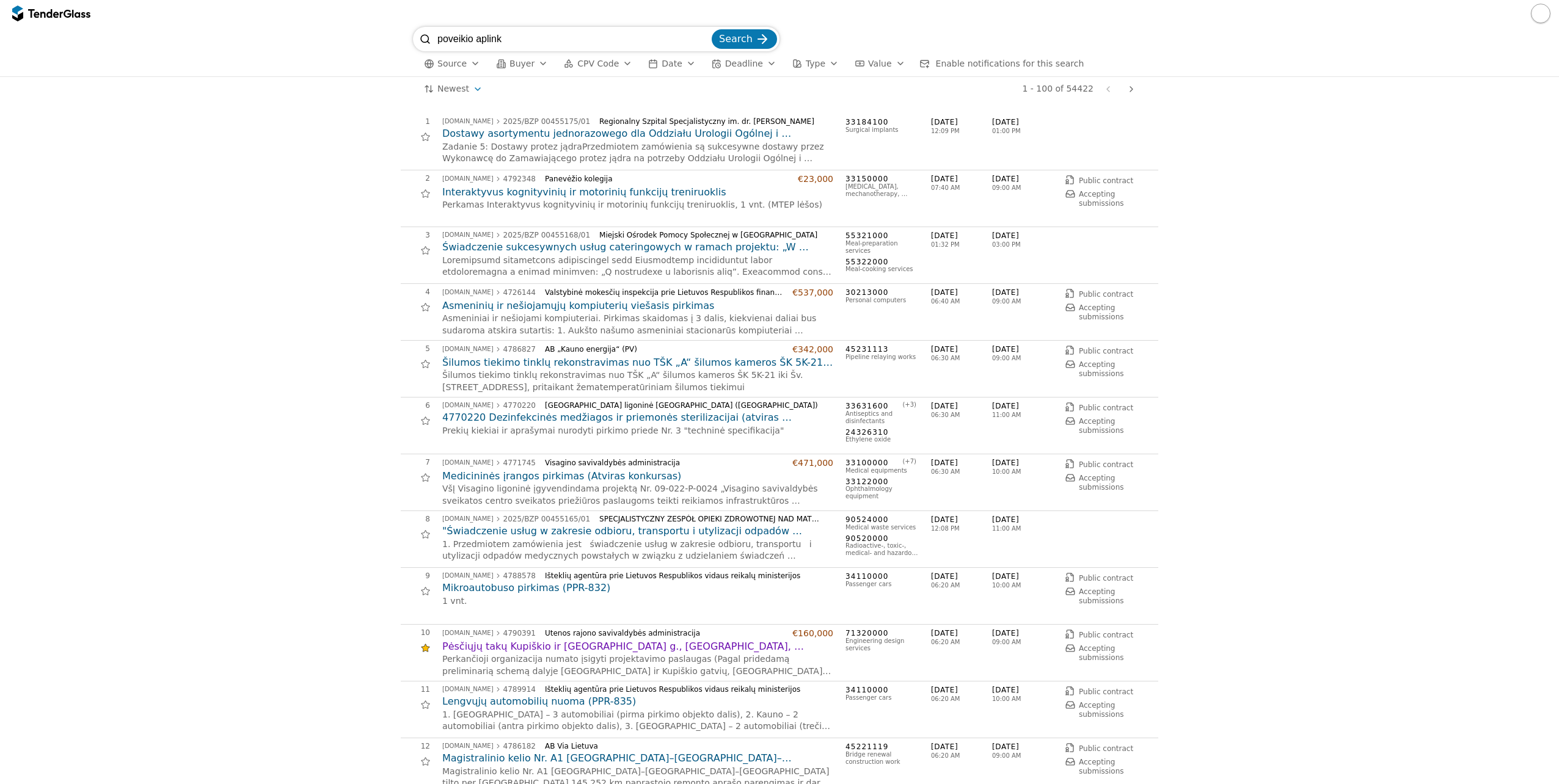
type input "poveikio aplink"
click at [712, 30] on button "Search" at bounding box center [745, 39] width 65 height 19
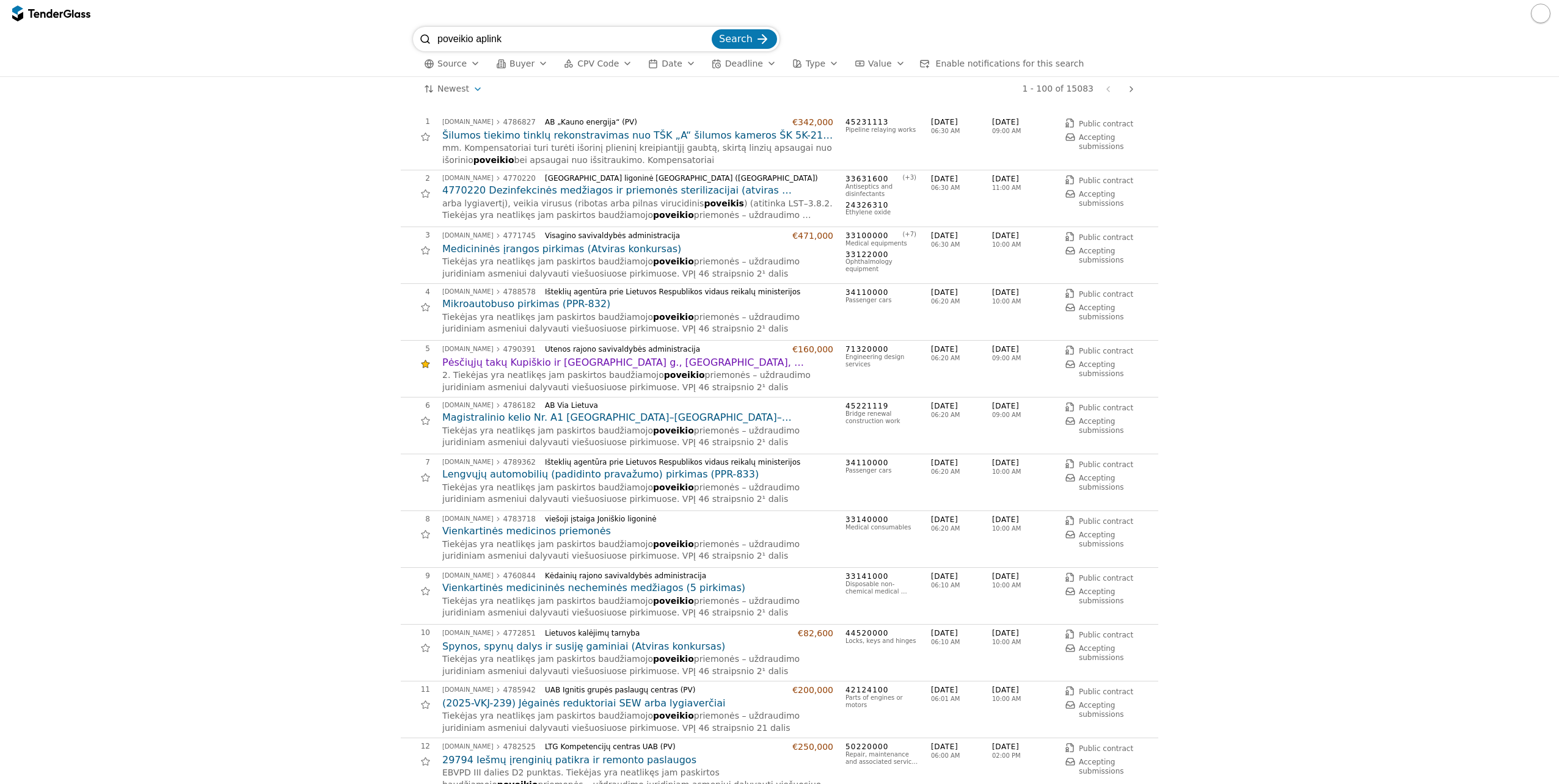
click at [523, 72] on div "Source Buyer CPV Code Date Deadline Type Value Enable notifications for this se…" at bounding box center [780, 64] width 733 height 25
click at [521, 67] on span "Buyer" at bounding box center [522, 63] width 25 height 10
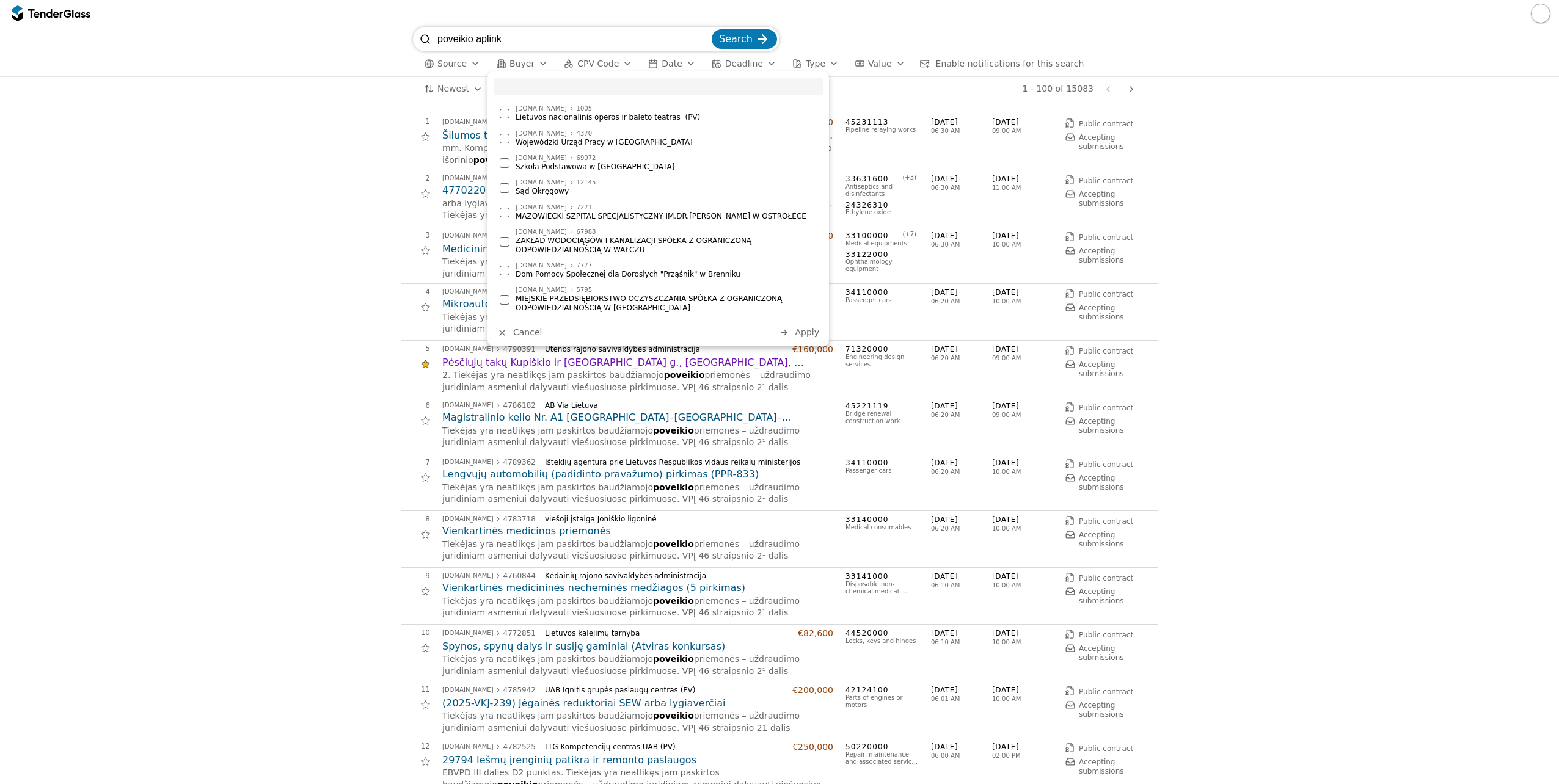
click at [529, 92] on input "search" at bounding box center [658, 86] width 330 height 18
type input "kelių priež"
click at [524, 116] on div "AB „Kelių priežiūra“ (PV)" at bounding box center [666, 118] width 301 height 9
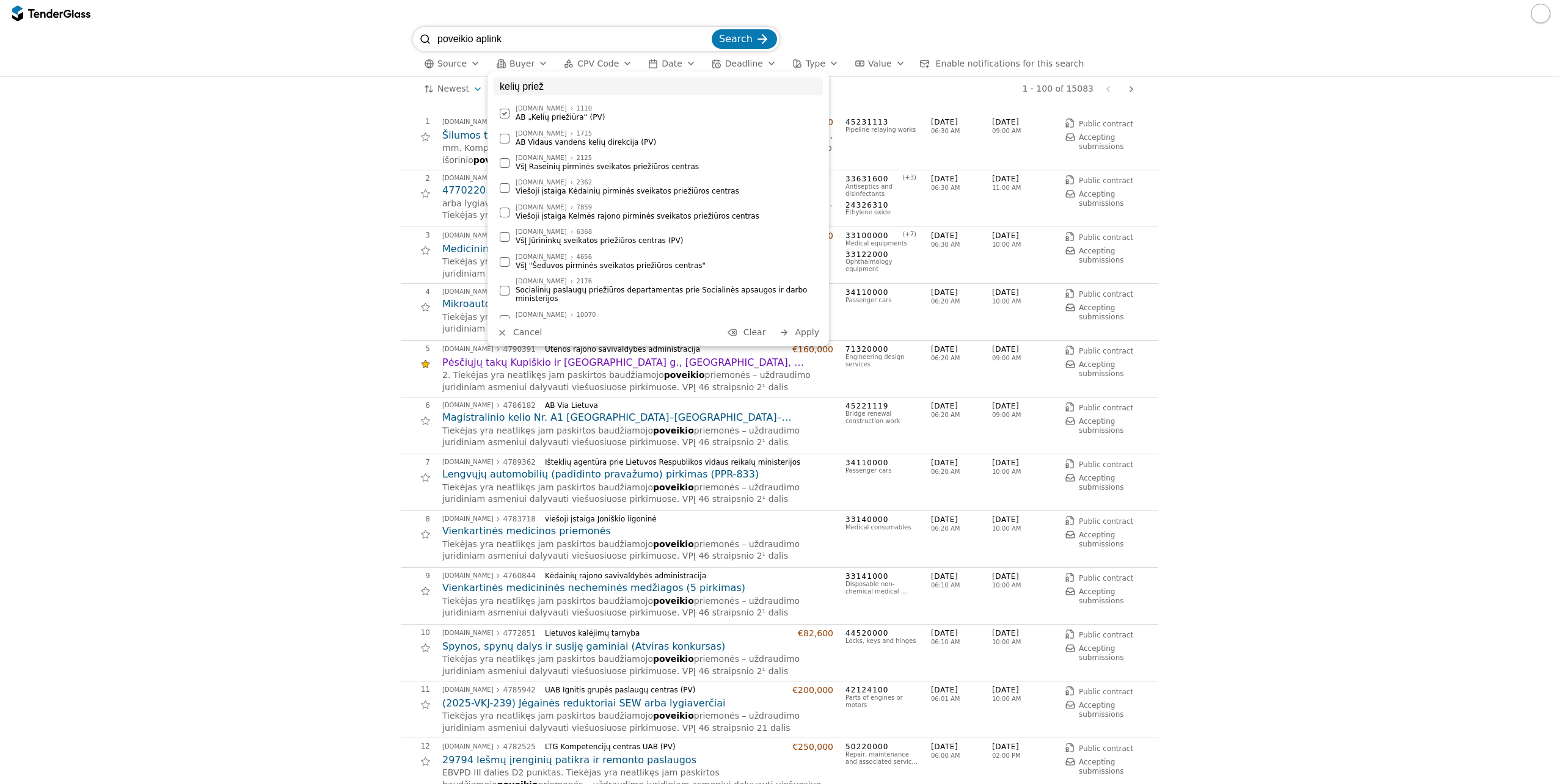
click at [810, 336] on span "Apply" at bounding box center [807, 333] width 25 height 10
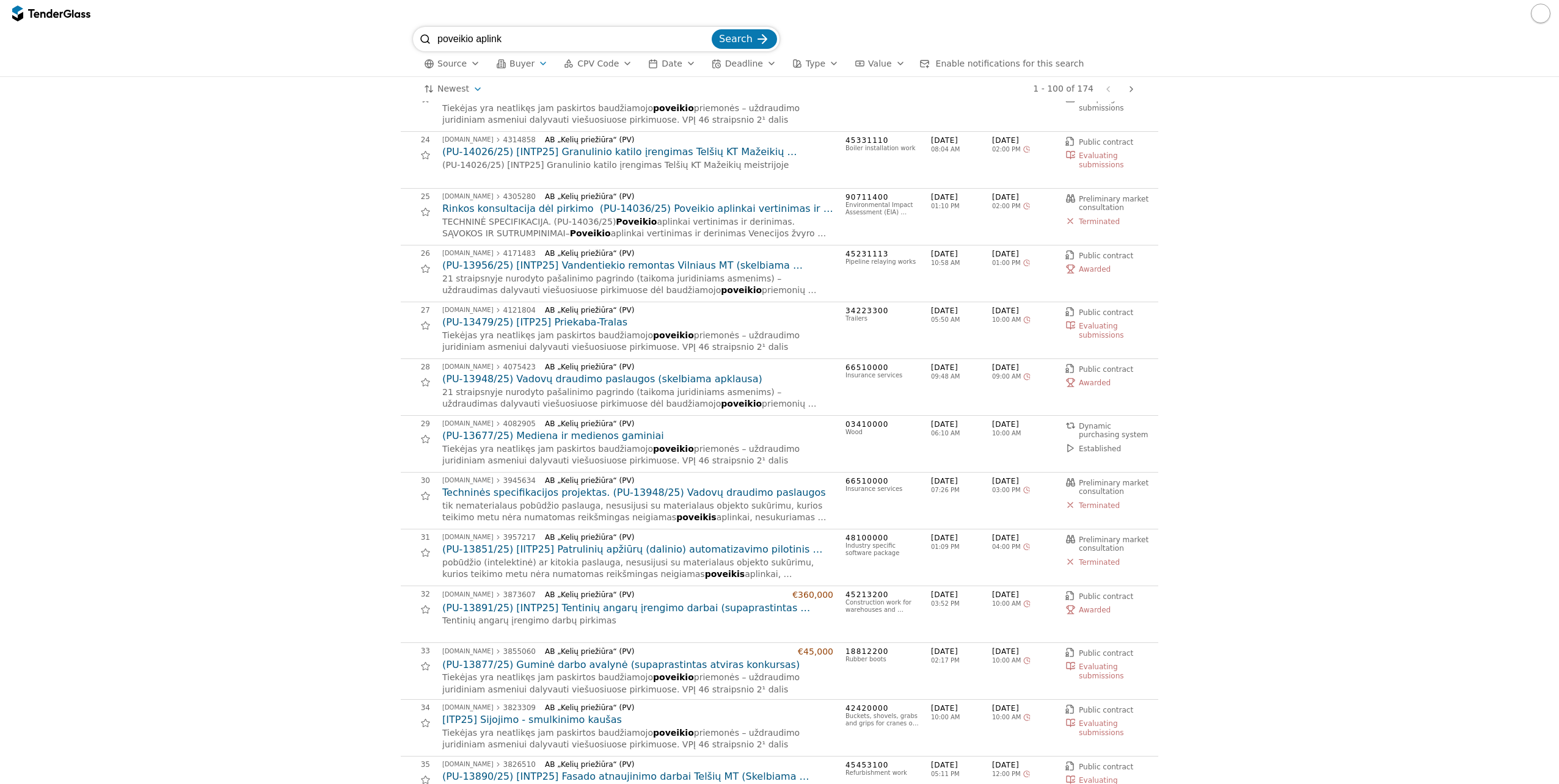
scroll to position [977, 0]
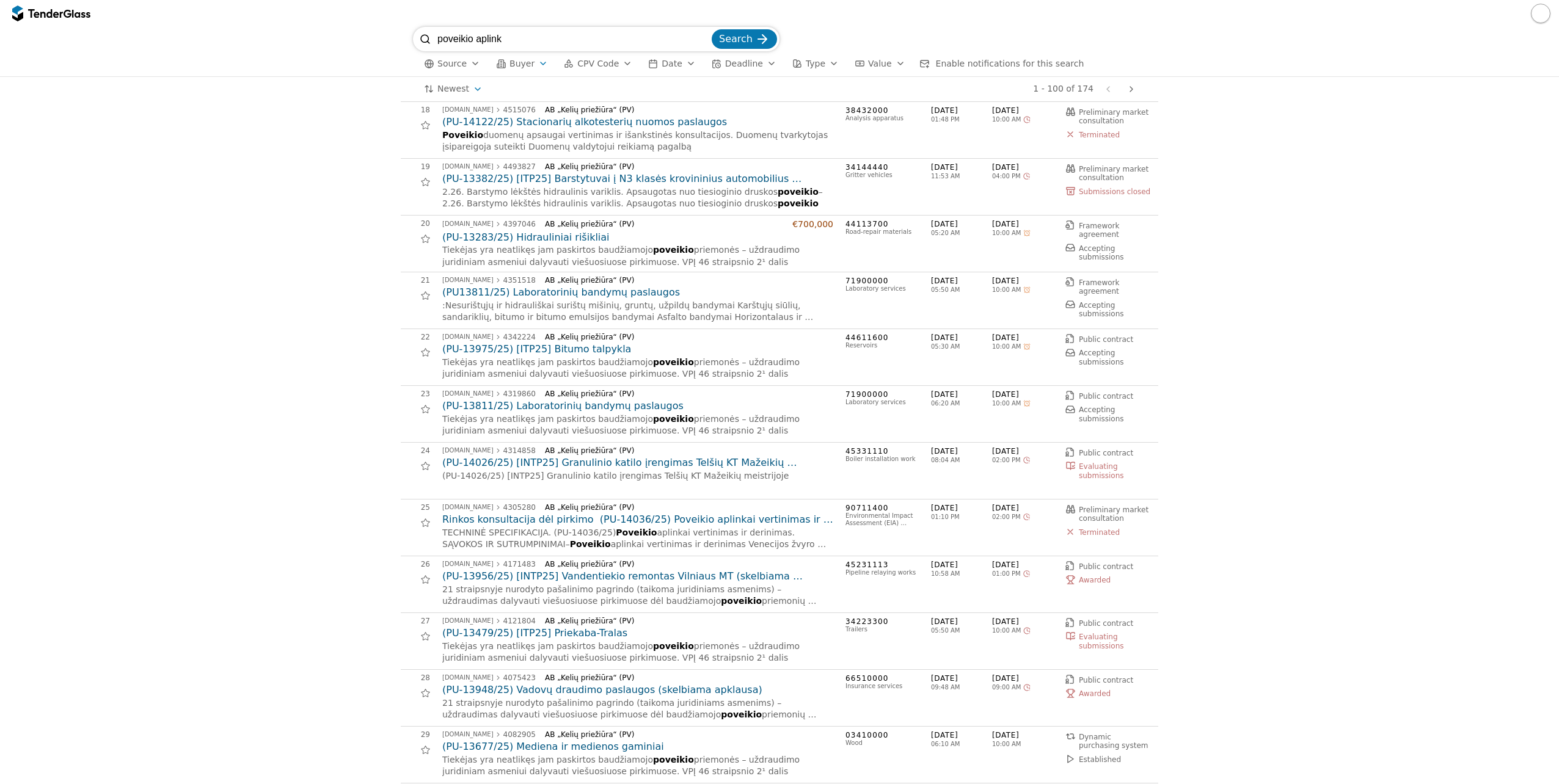
click at [614, 65] on div "button" at bounding box center [627, 63] width 34 height 32
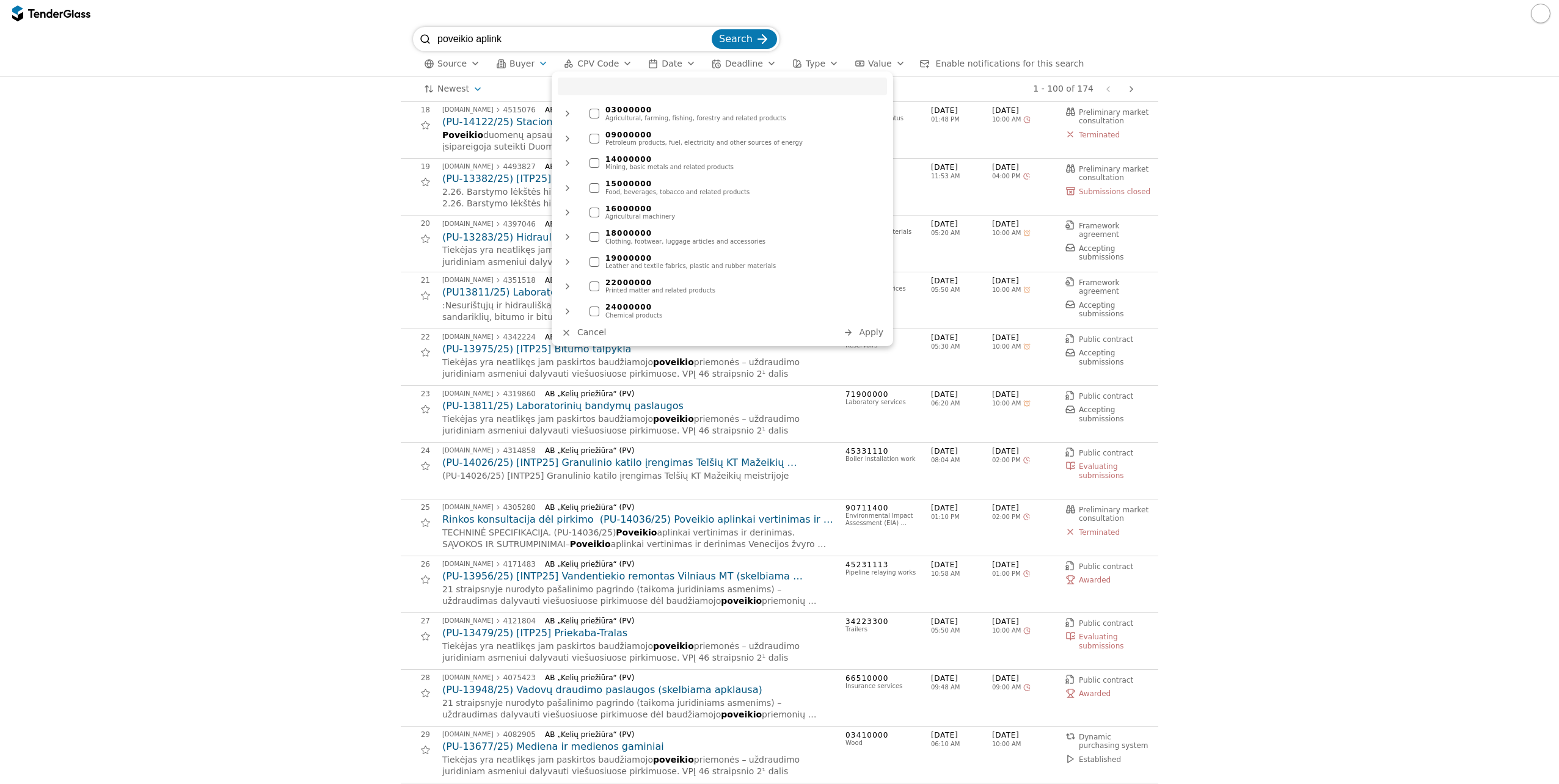
click at [620, 91] on input "search" at bounding box center [723, 86] width 330 height 18
type input "8"
click at [596, 141] on div at bounding box center [594, 139] width 10 height 10
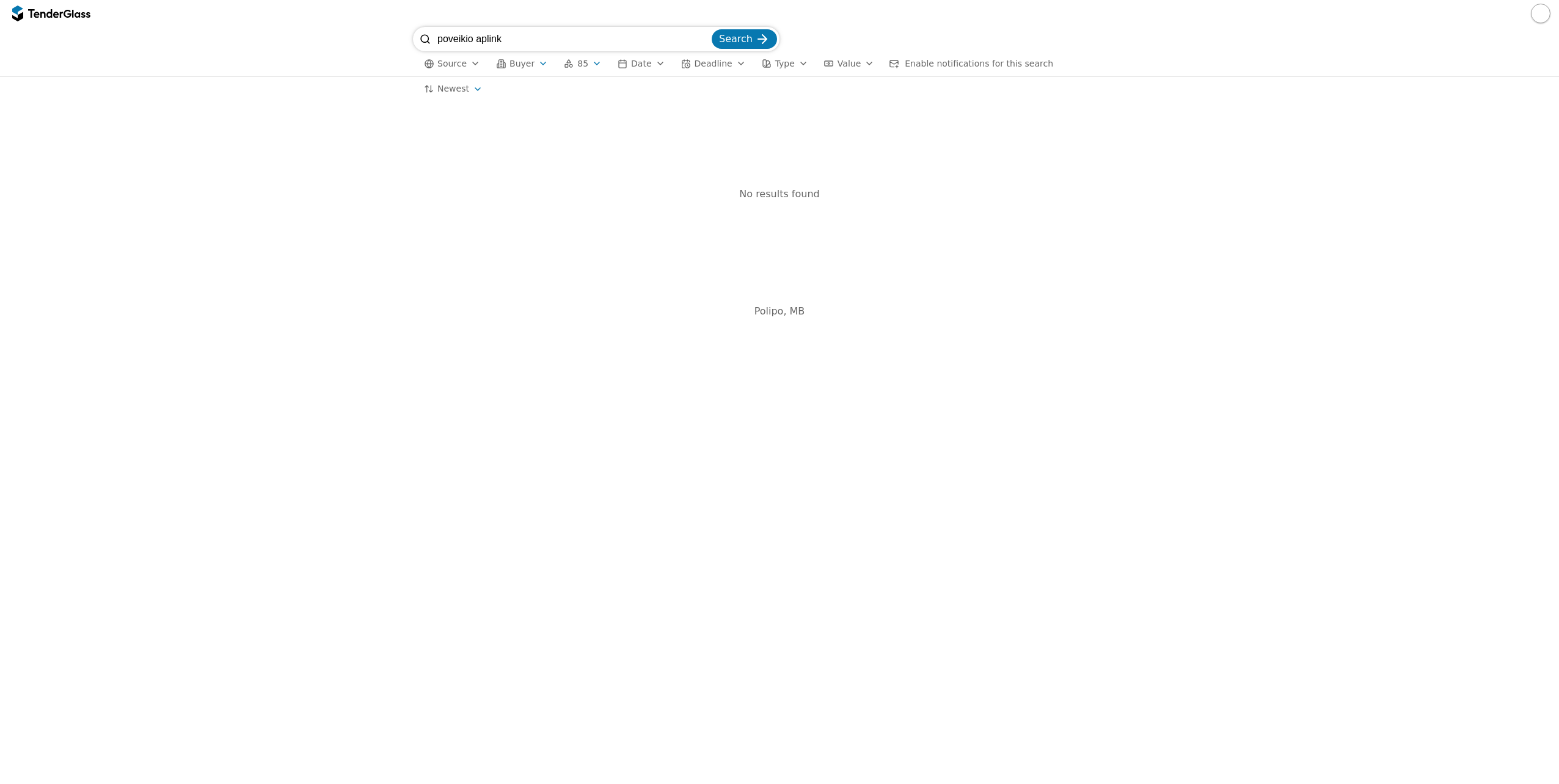
click at [506, 69] on button "Buyer" at bounding box center [522, 63] width 62 height 15
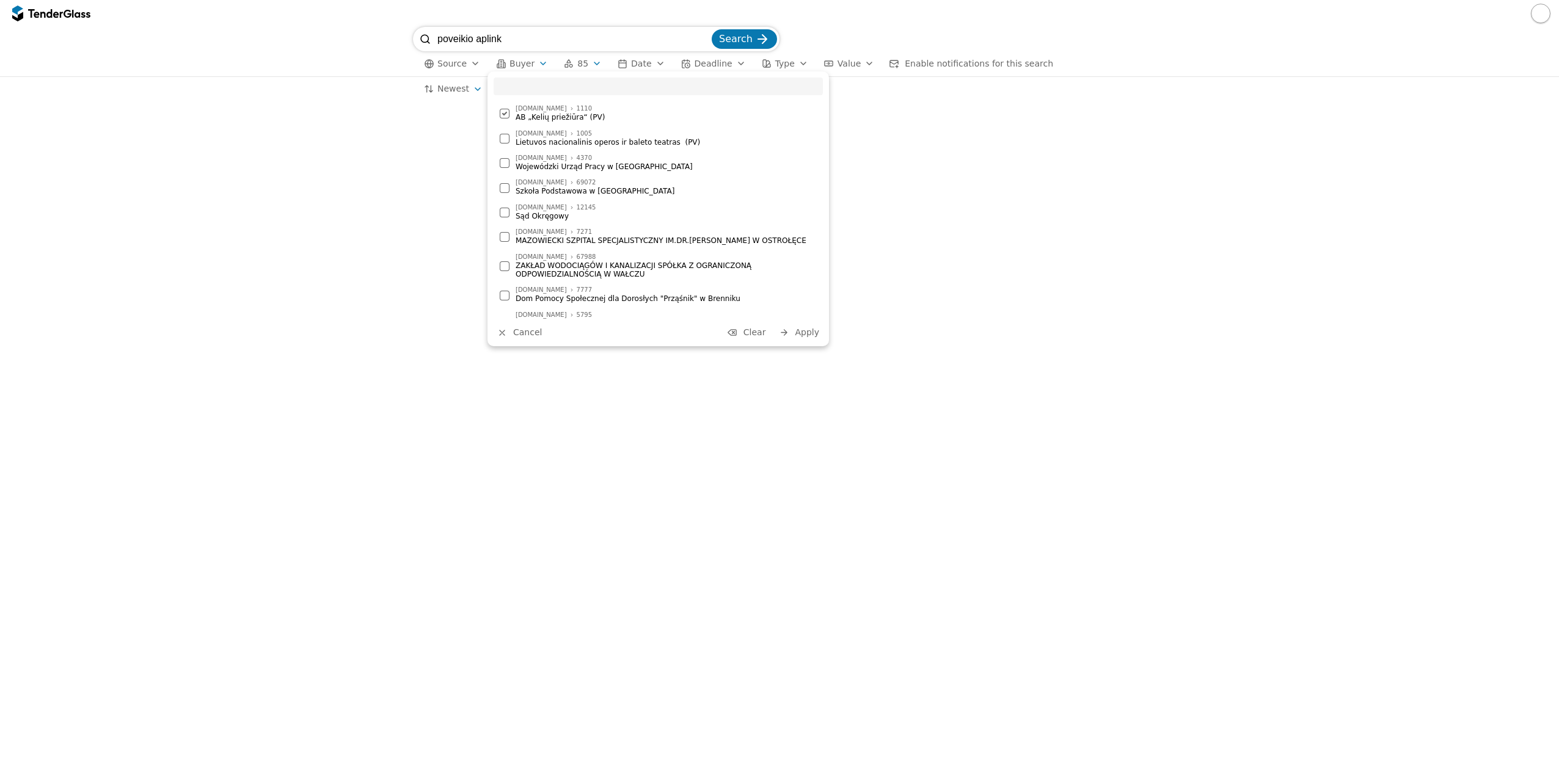
click at [503, 115] on div at bounding box center [504, 114] width 43 height 41
click at [806, 334] on span "Apply" at bounding box center [807, 333] width 25 height 10
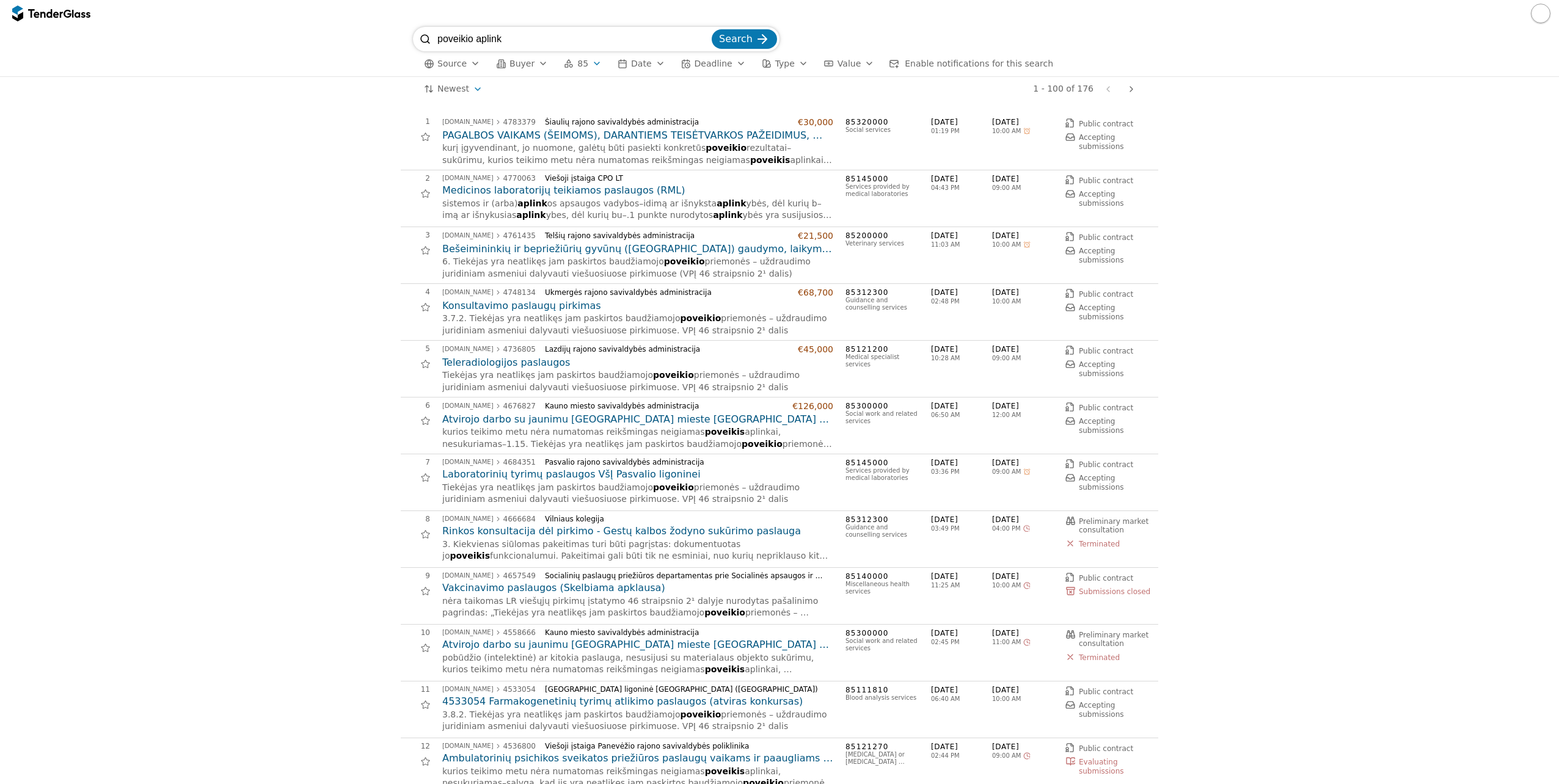
click at [615, 136] on h2 "PAGALBOS VAIKAMS (ŠEIMOMS), DARANTIEMS TEISĖTVARKOS PAŽEIDIMUS, NELANKANTIEMS M…" at bounding box center [638, 135] width 391 height 13
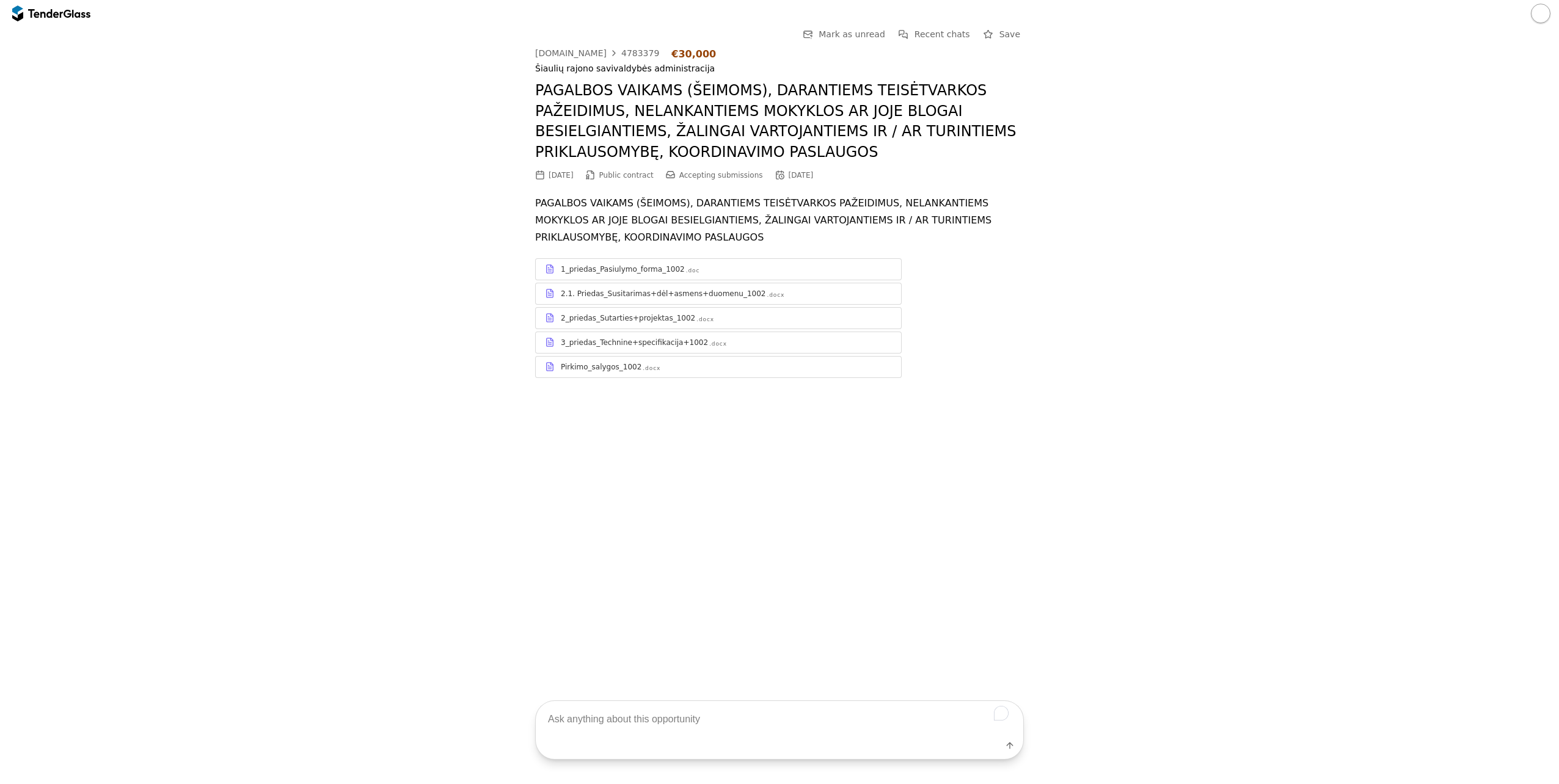
click at [599, 737] on div "Label" at bounding box center [779, 748] width 487 height 22
click at [592, 722] on textarea "To enrich screen reader interactions, please activate Accessibility in Grammarl…" at bounding box center [779, 719] width 487 height 36
type textarea "kaip išrenkamas laimėtojas?"
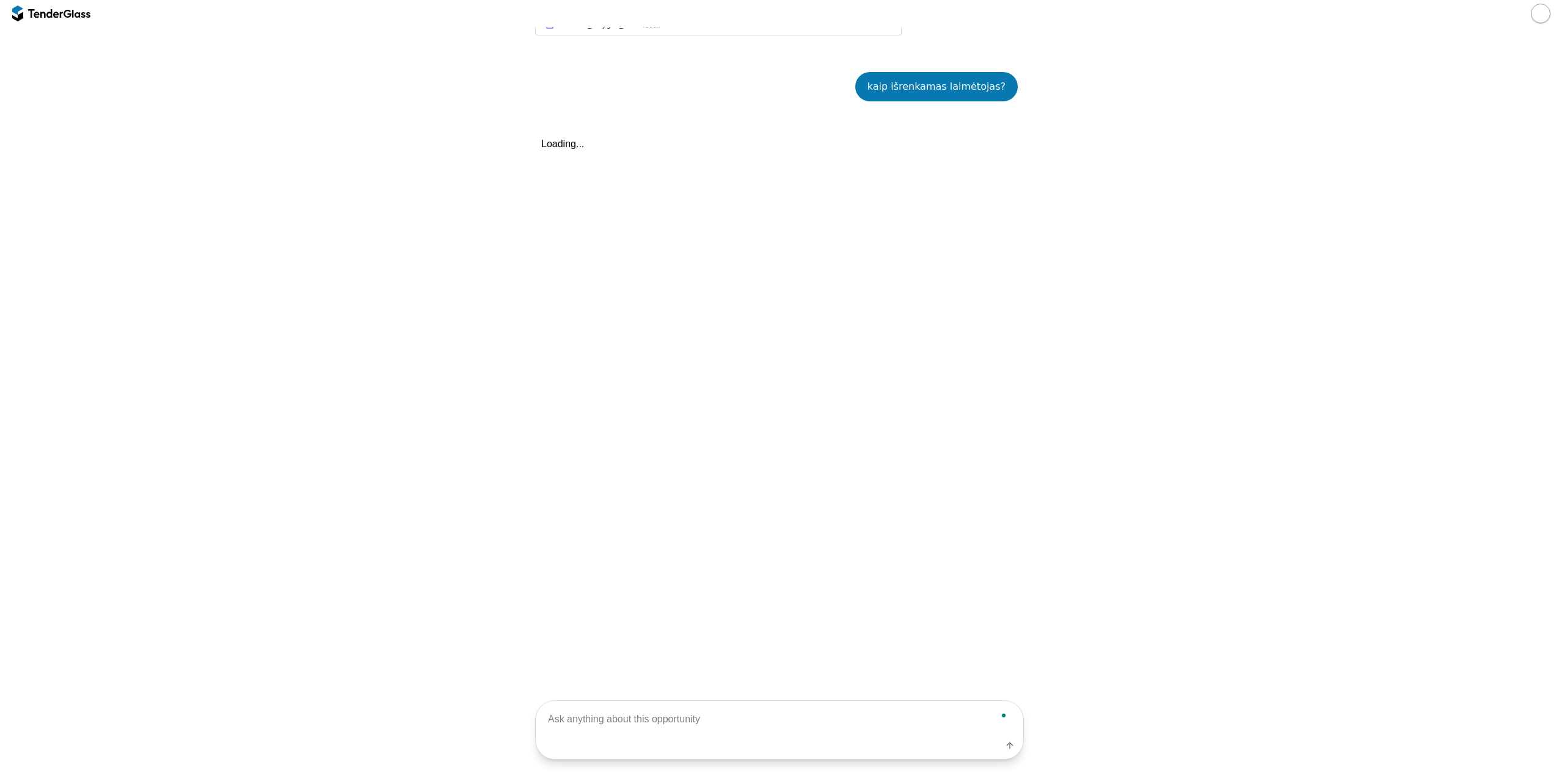
scroll to position [368, 0]
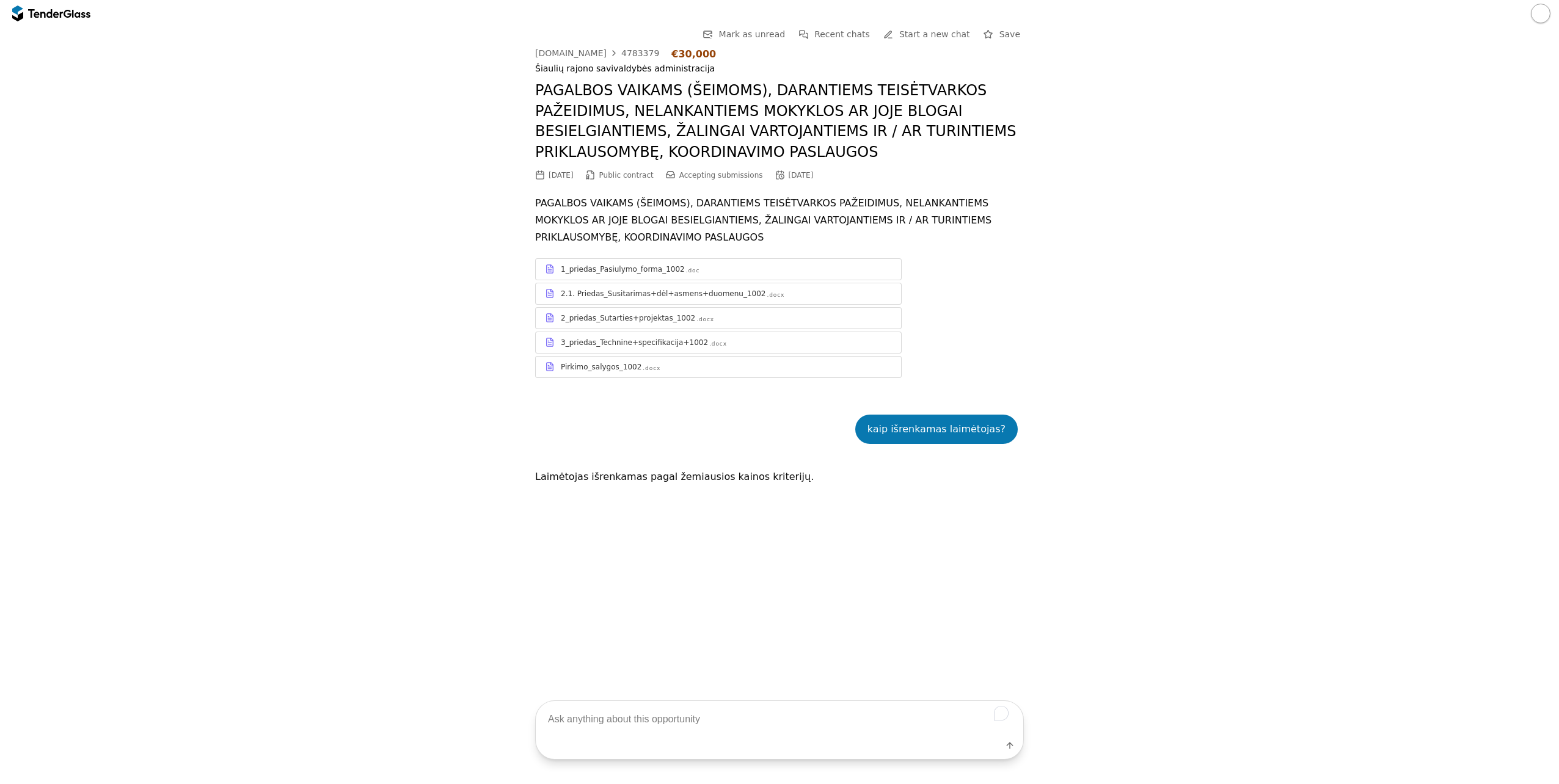
click at [1535, 14] on button "button" at bounding box center [1540, 13] width 19 height 19
click at [1409, 174] on span "Recent chats with AI" at bounding box center [1447, 174] width 100 height 11
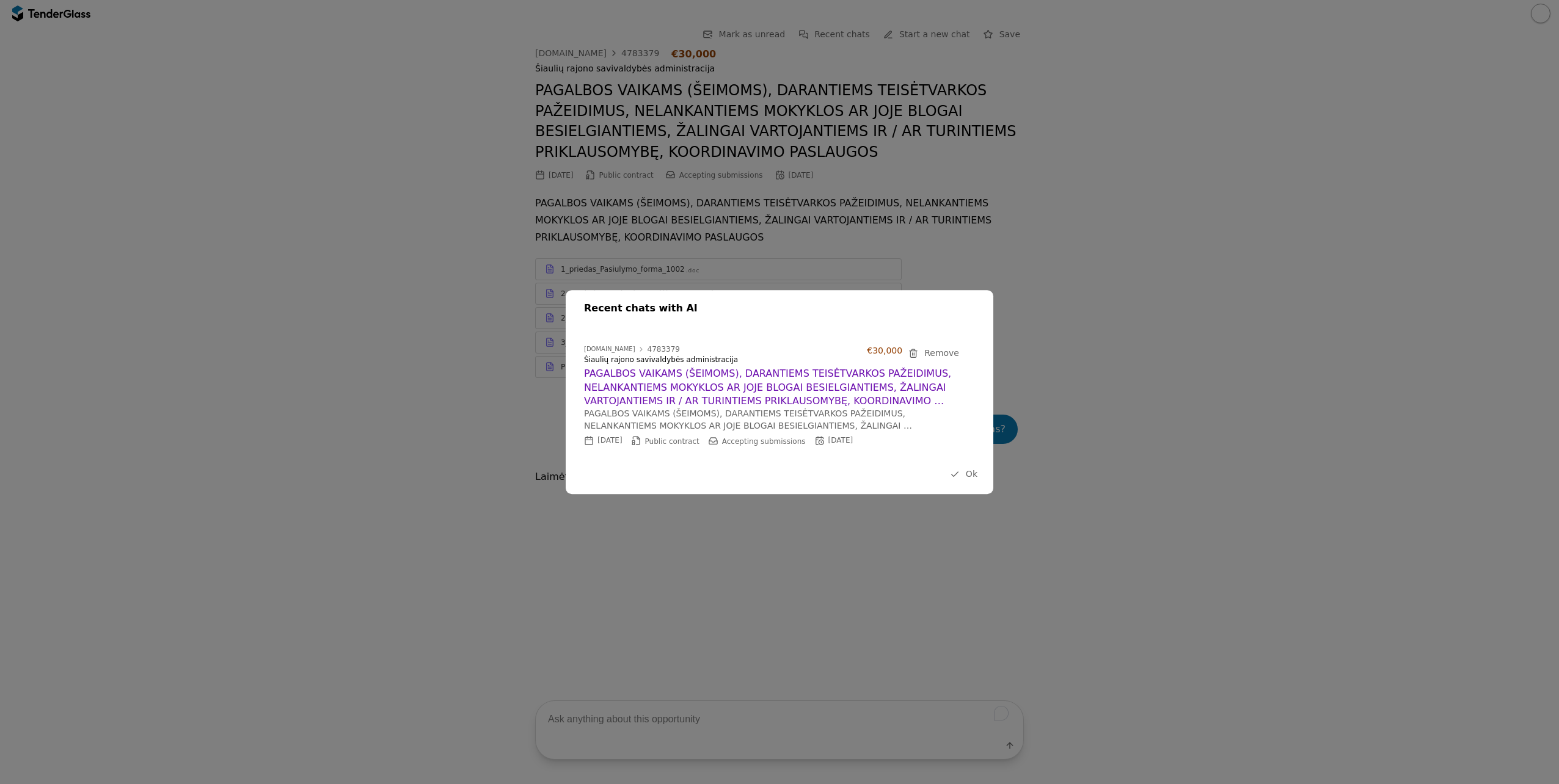
click at [716, 391] on h2 "PAGALBOS VAIKAMS (ŠEIMOMS), DARANTIEMS TEISĖTVARKOS PAŽEIDIMUS, NELANKANTIEMS M…" at bounding box center [774, 387] width 379 height 41
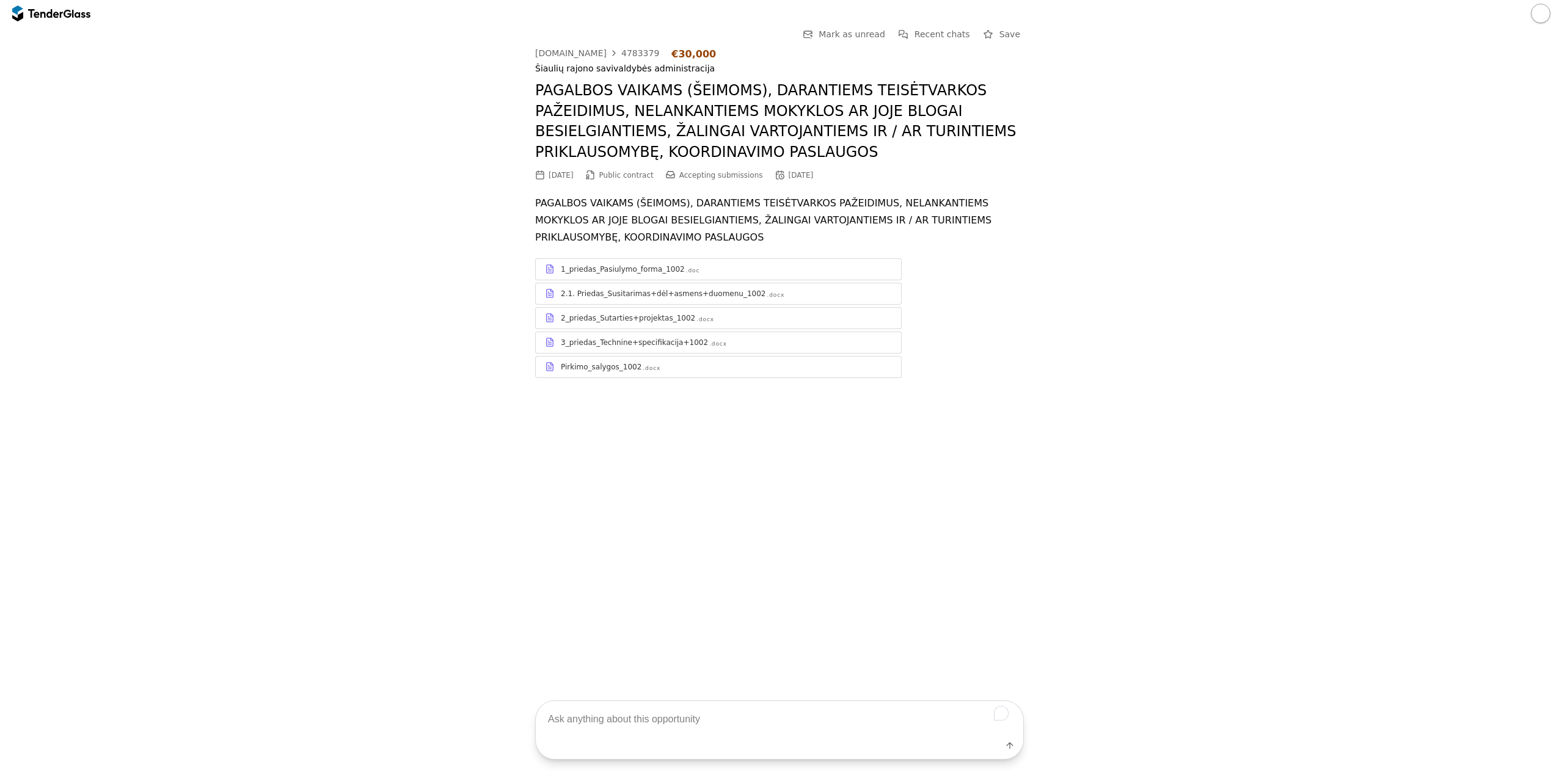
click at [958, 33] on span "Recent chats" at bounding box center [942, 35] width 55 height 10
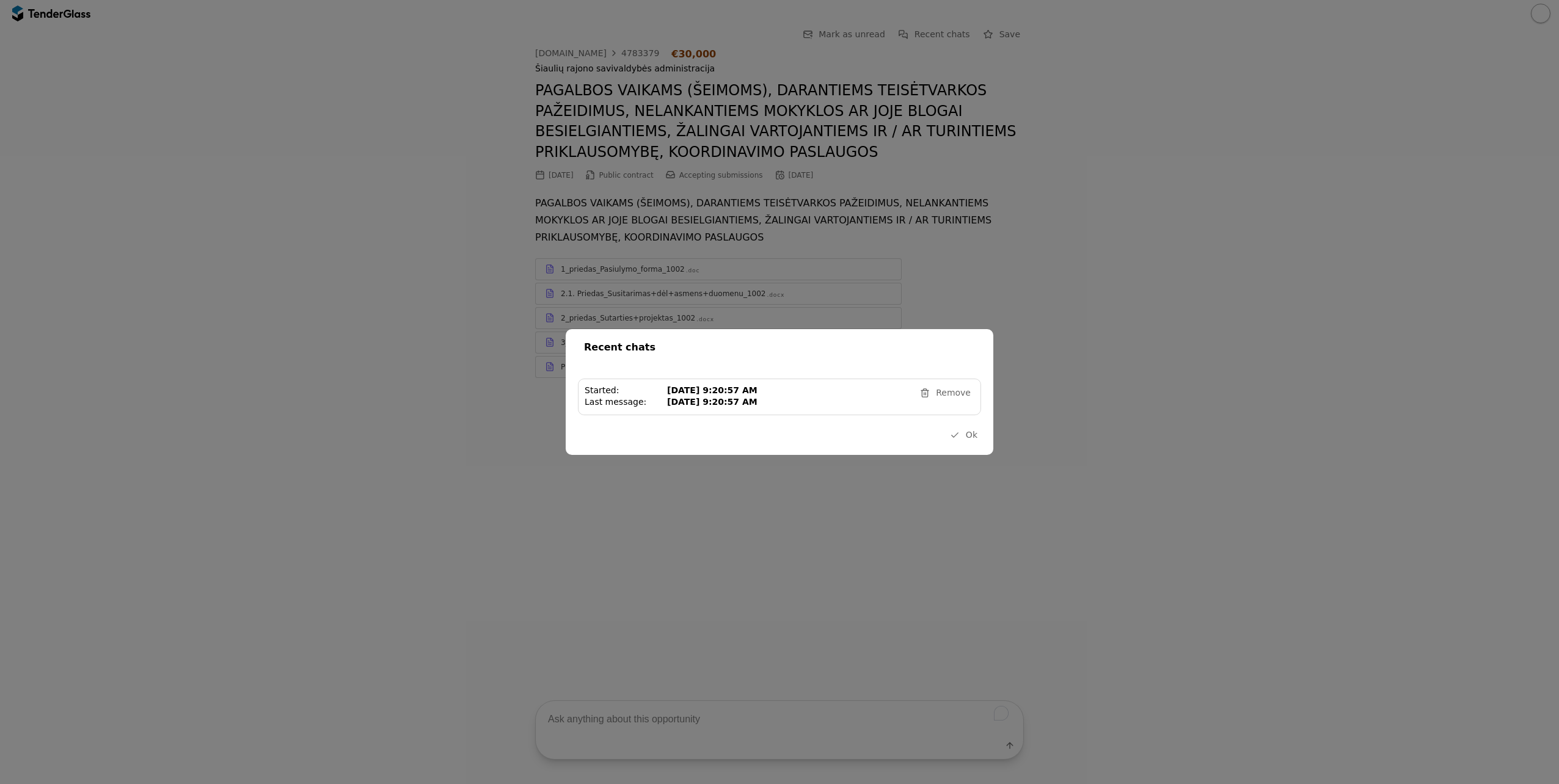
click at [775, 412] on link "Started: [DATE] 9:20:57 AM Last message: [DATE] 9:20:57 AM Remove" at bounding box center [779, 397] width 403 height 36
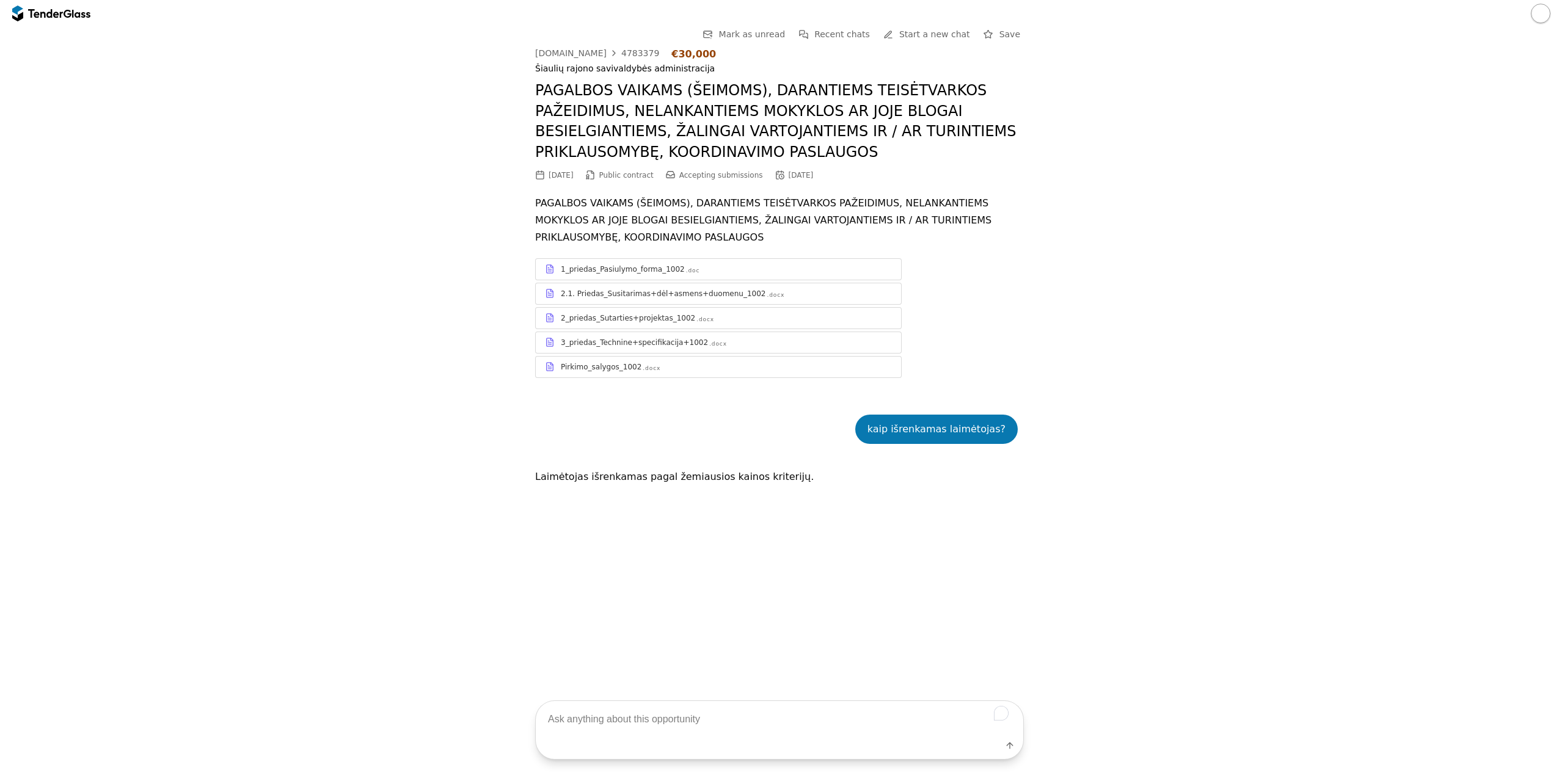
click at [75, 17] on div at bounding box center [81, 13] width 18 height 8
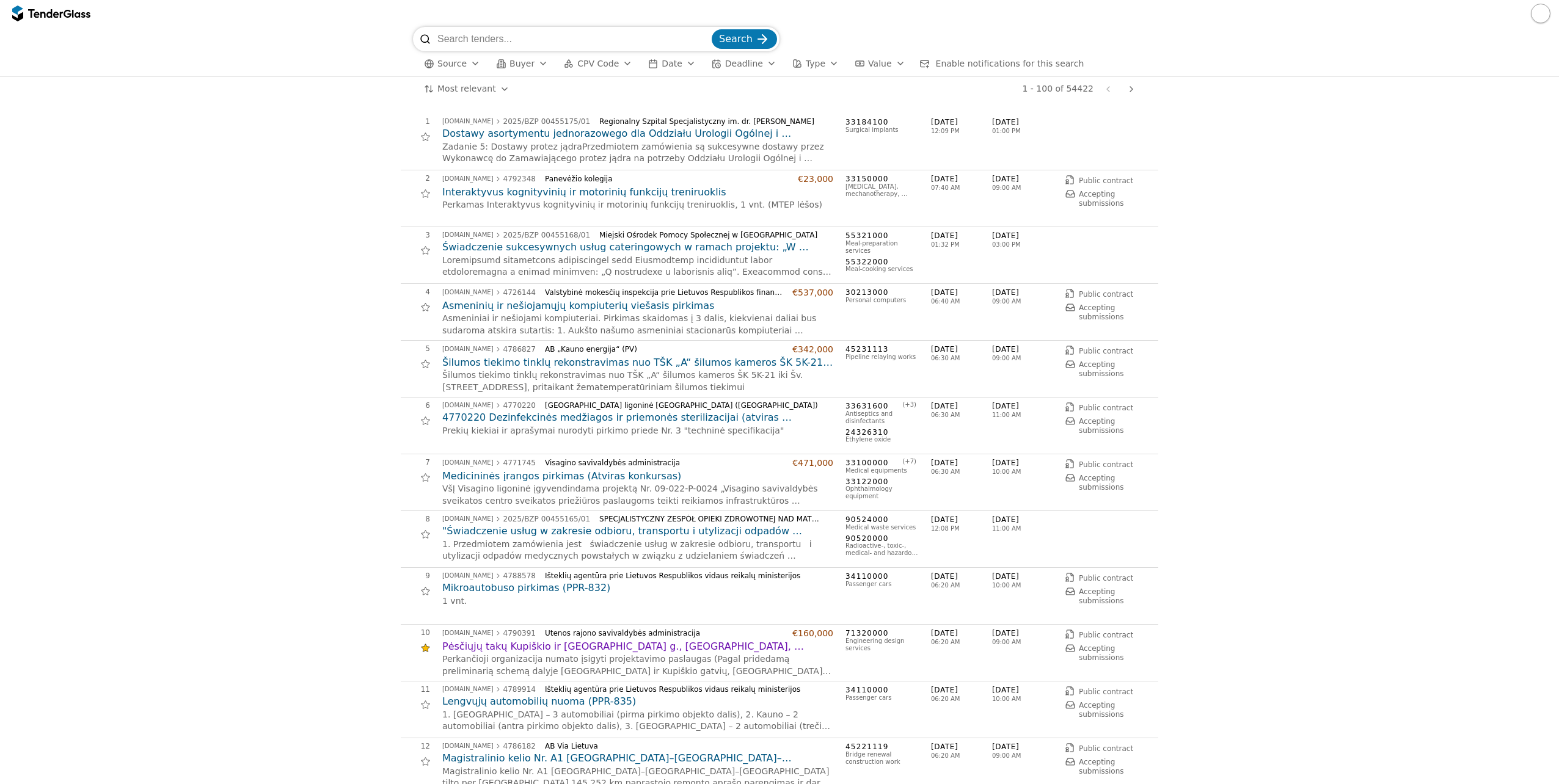
click at [475, 63] on div "button" at bounding box center [475, 63] width 34 height 32
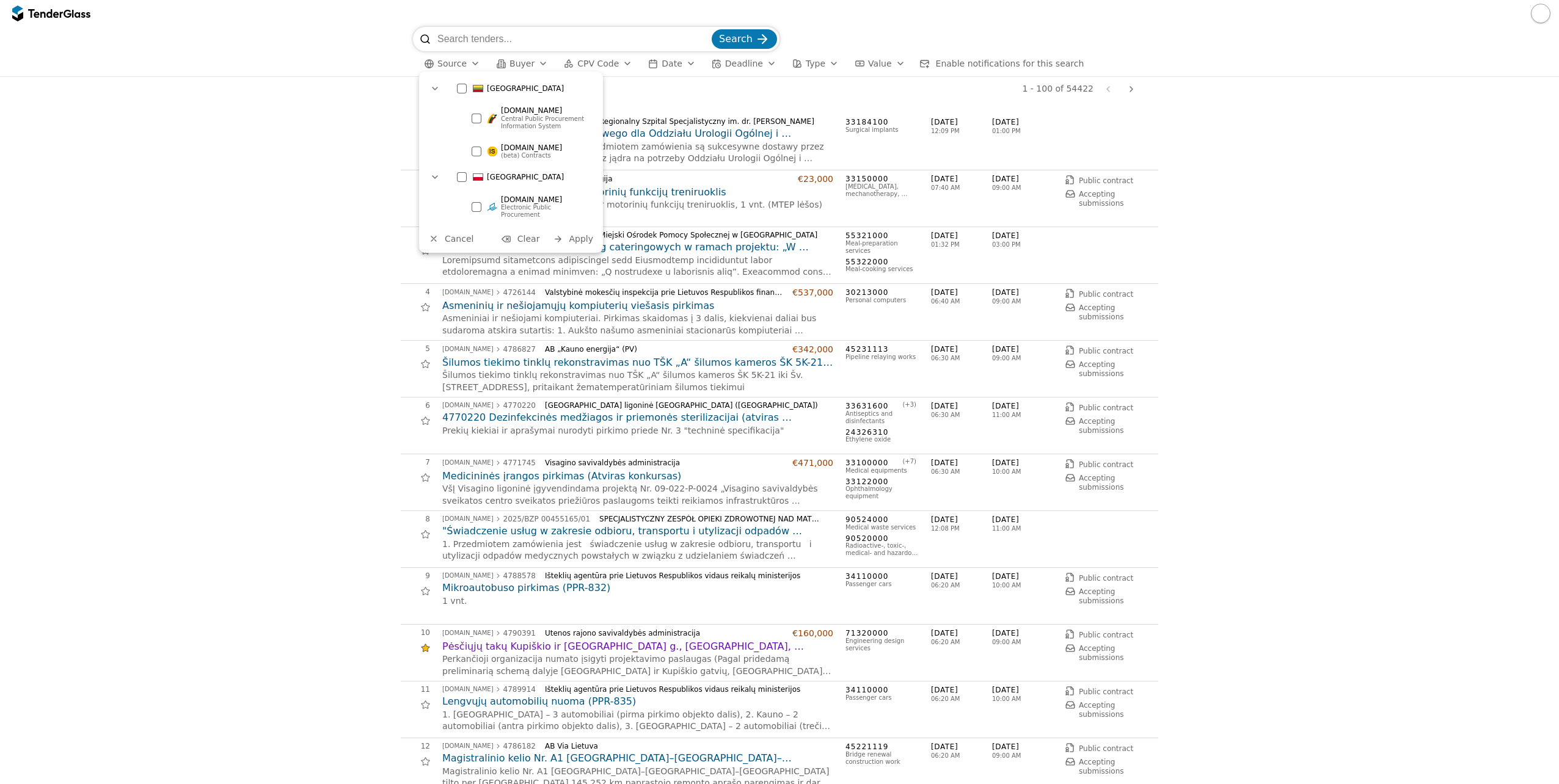
click at [475, 63] on div "button" at bounding box center [475, 63] width 34 height 32
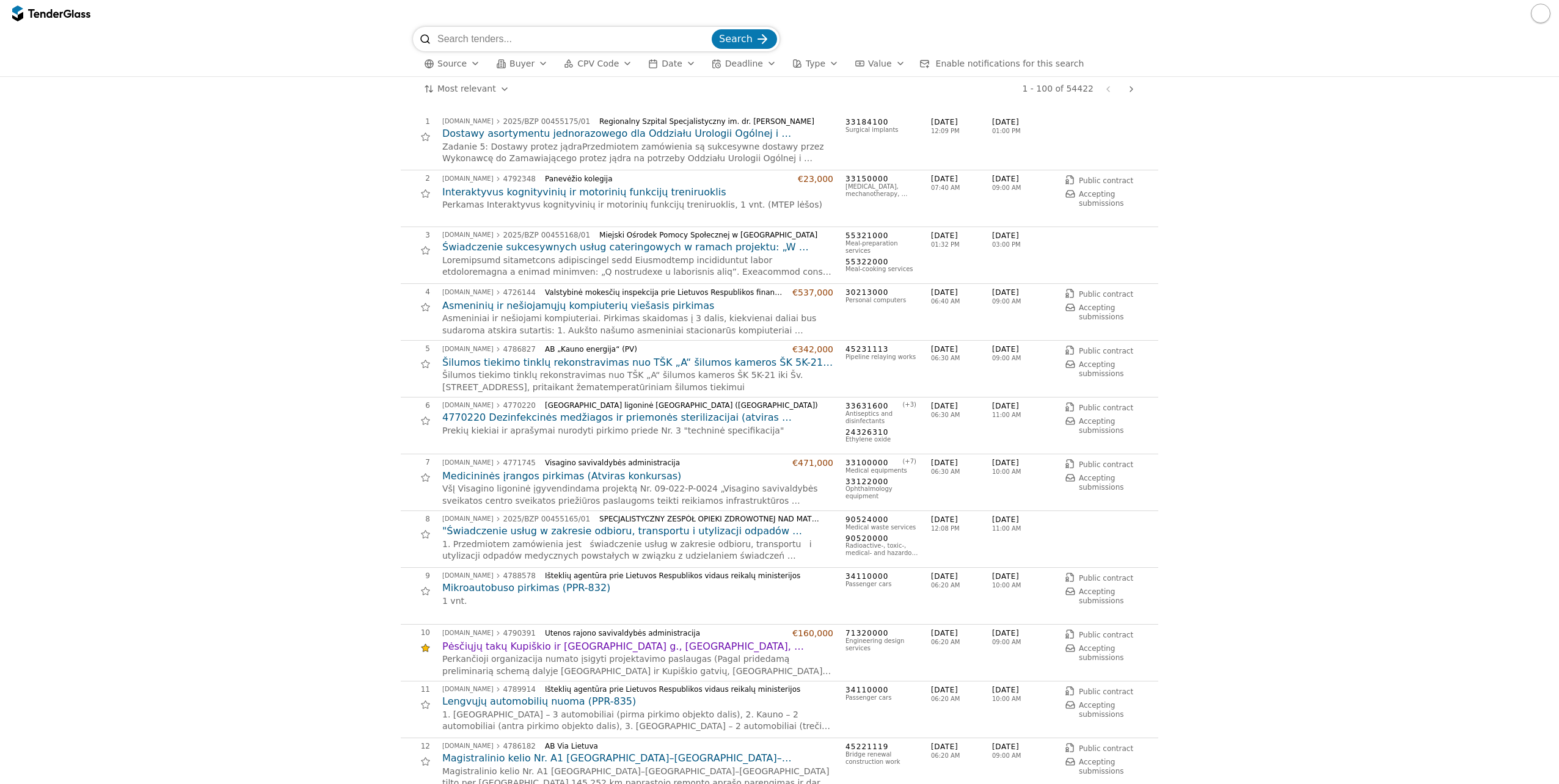
click at [618, 66] on div "button" at bounding box center [627, 63] width 34 height 32
click at [474, 60] on div "button" at bounding box center [475, 63] width 34 height 32
click at [615, 62] on div "button" at bounding box center [627, 63] width 34 height 32
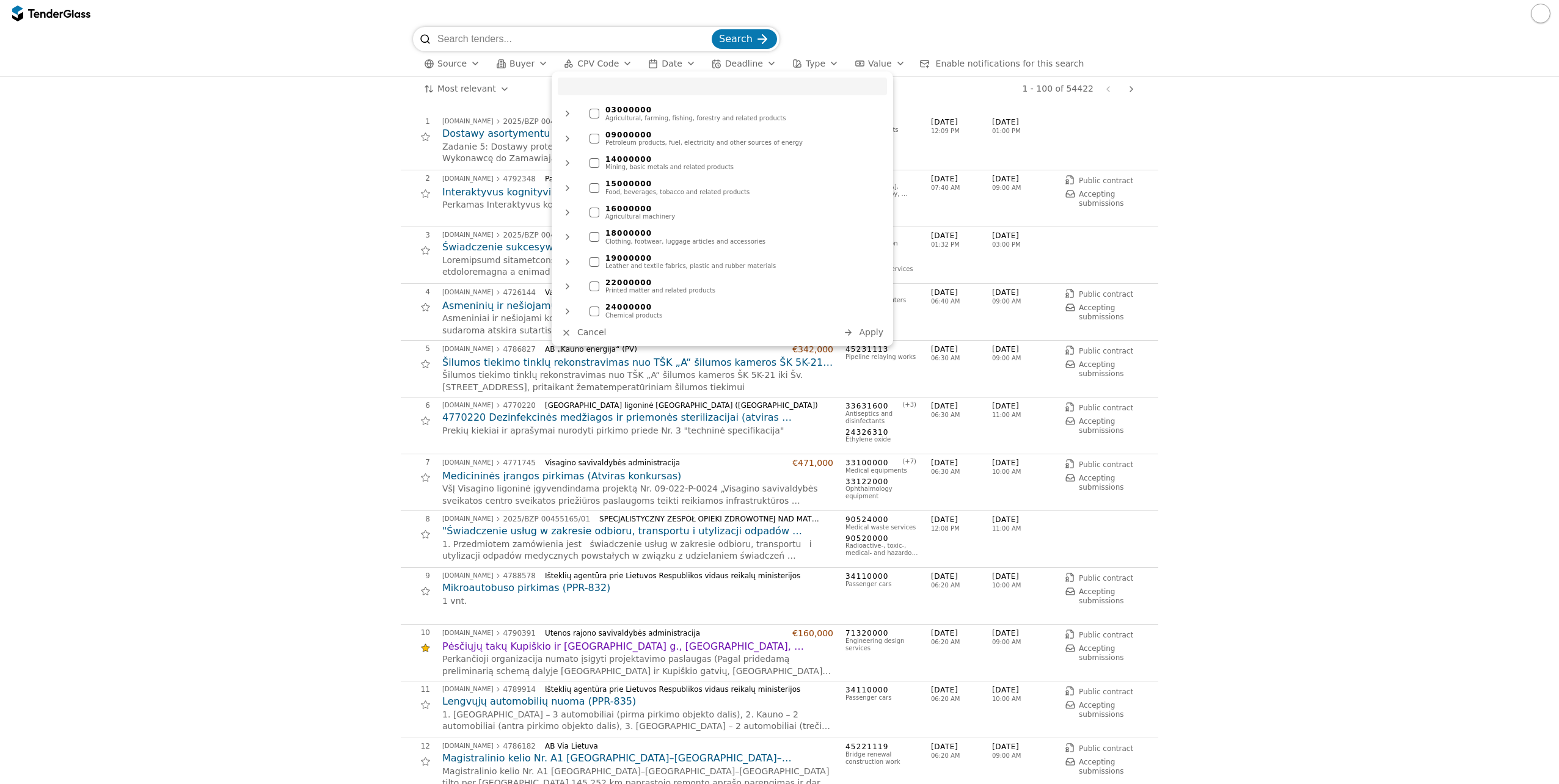
click at [615, 62] on div "button" at bounding box center [627, 63] width 34 height 32
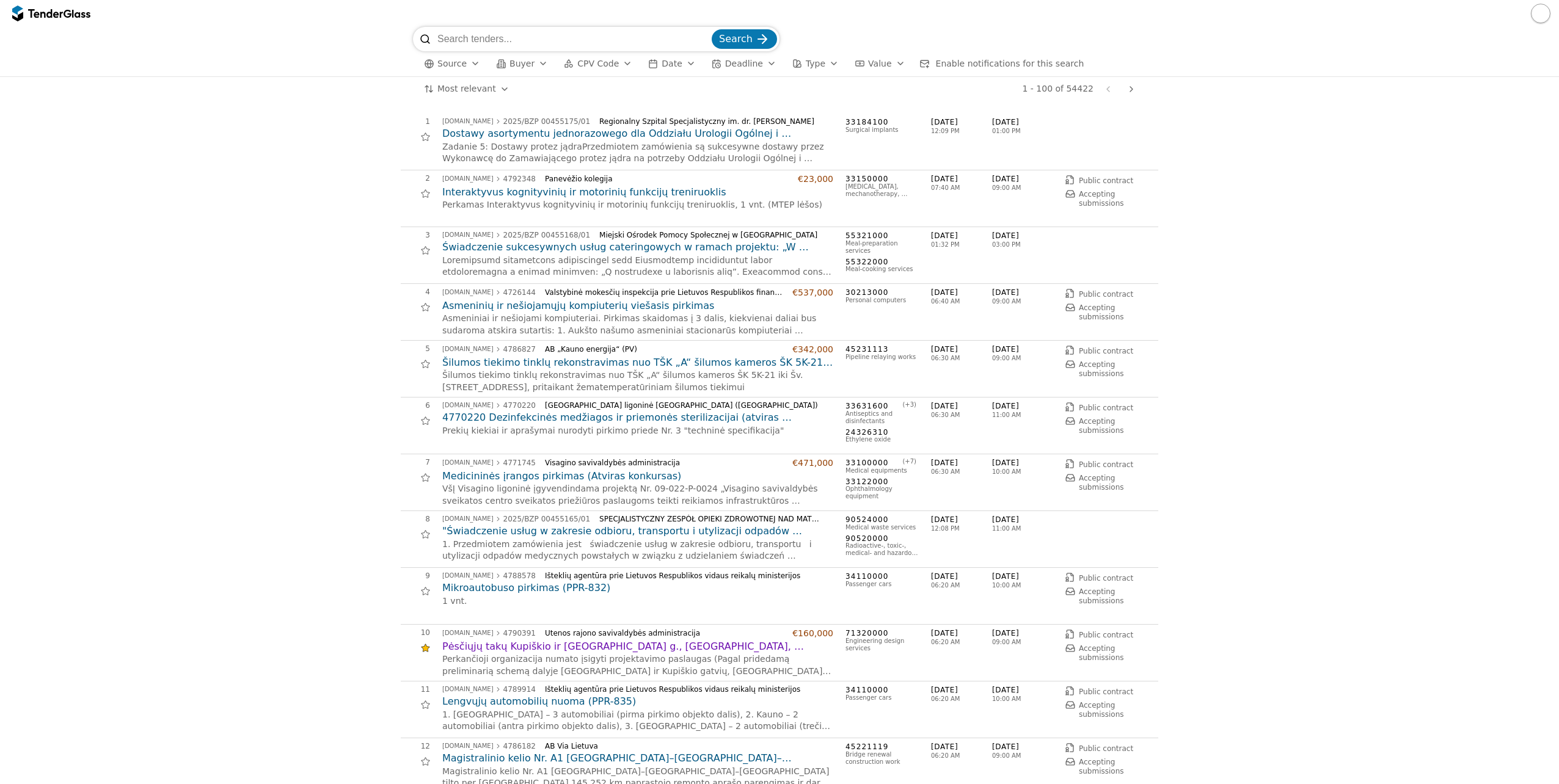
click at [679, 63] on div "button" at bounding box center [691, 63] width 34 height 32
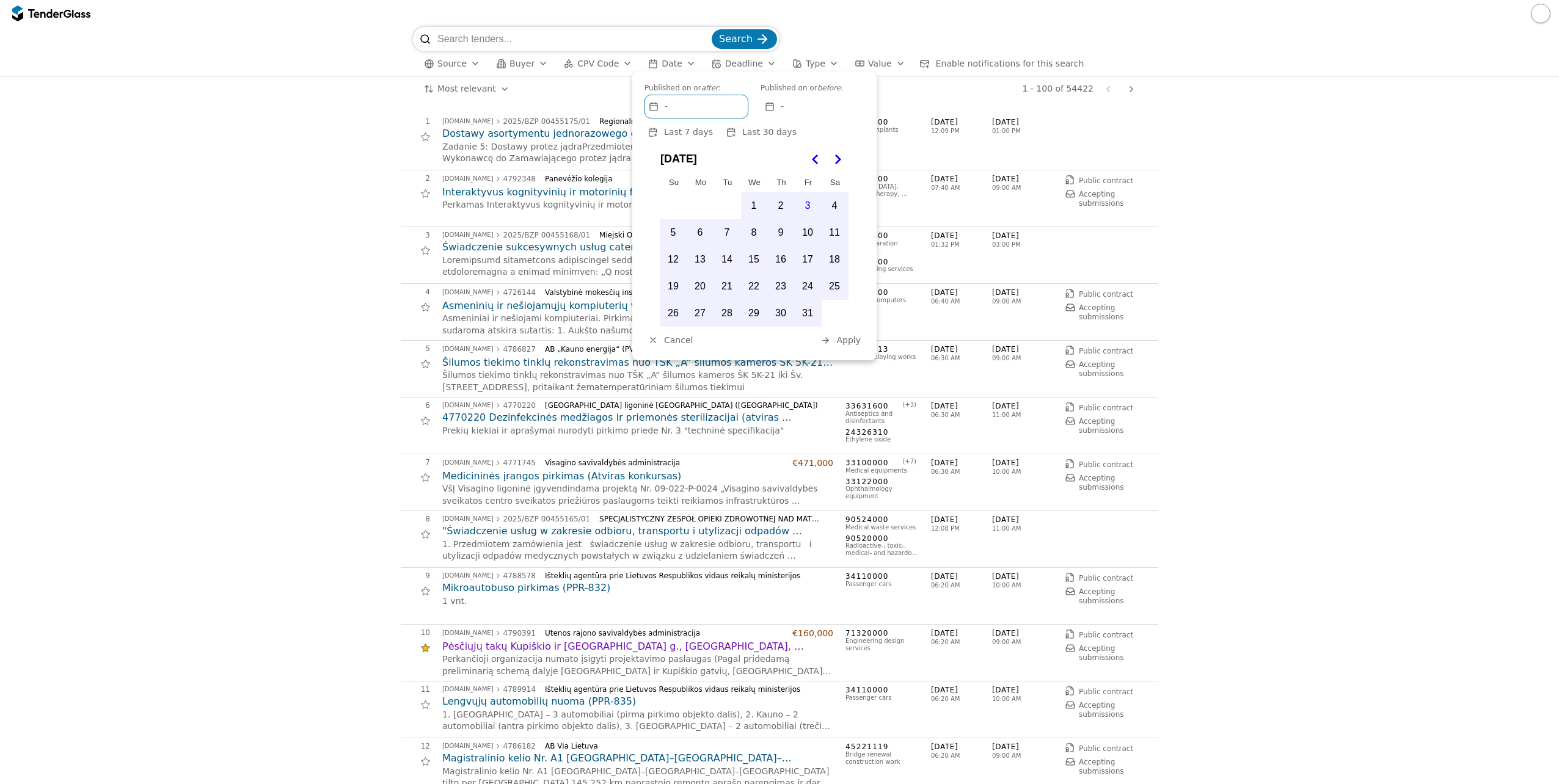
click at [679, 63] on div "button" at bounding box center [691, 63] width 34 height 32
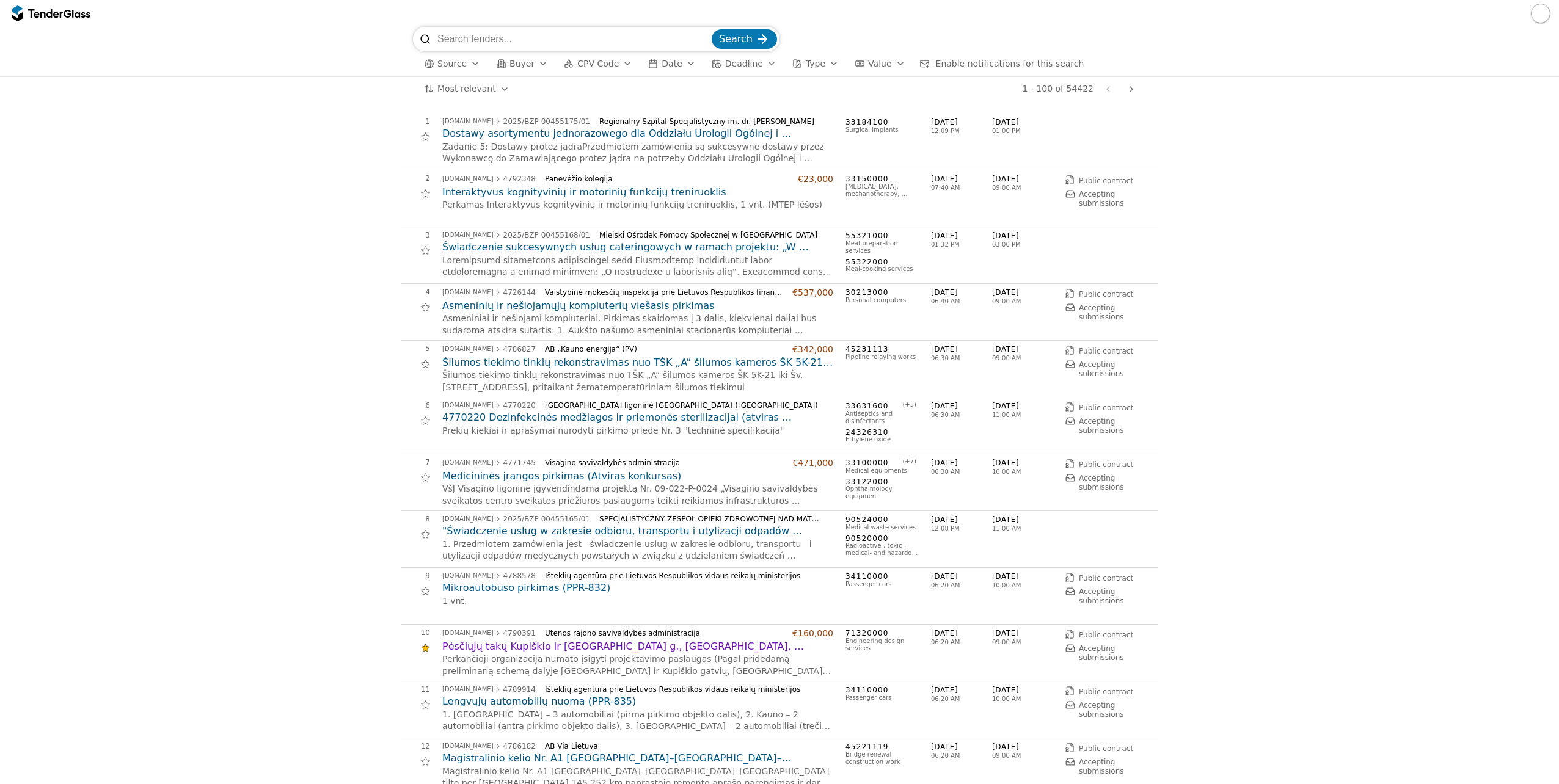
click at [817, 66] on div "button" at bounding box center [834, 63] width 34 height 32
click at [883, 63] on div "button" at bounding box center [900, 63] width 34 height 32
click at [936, 63] on span "Enable notifications for this search" at bounding box center [1010, 63] width 148 height 10
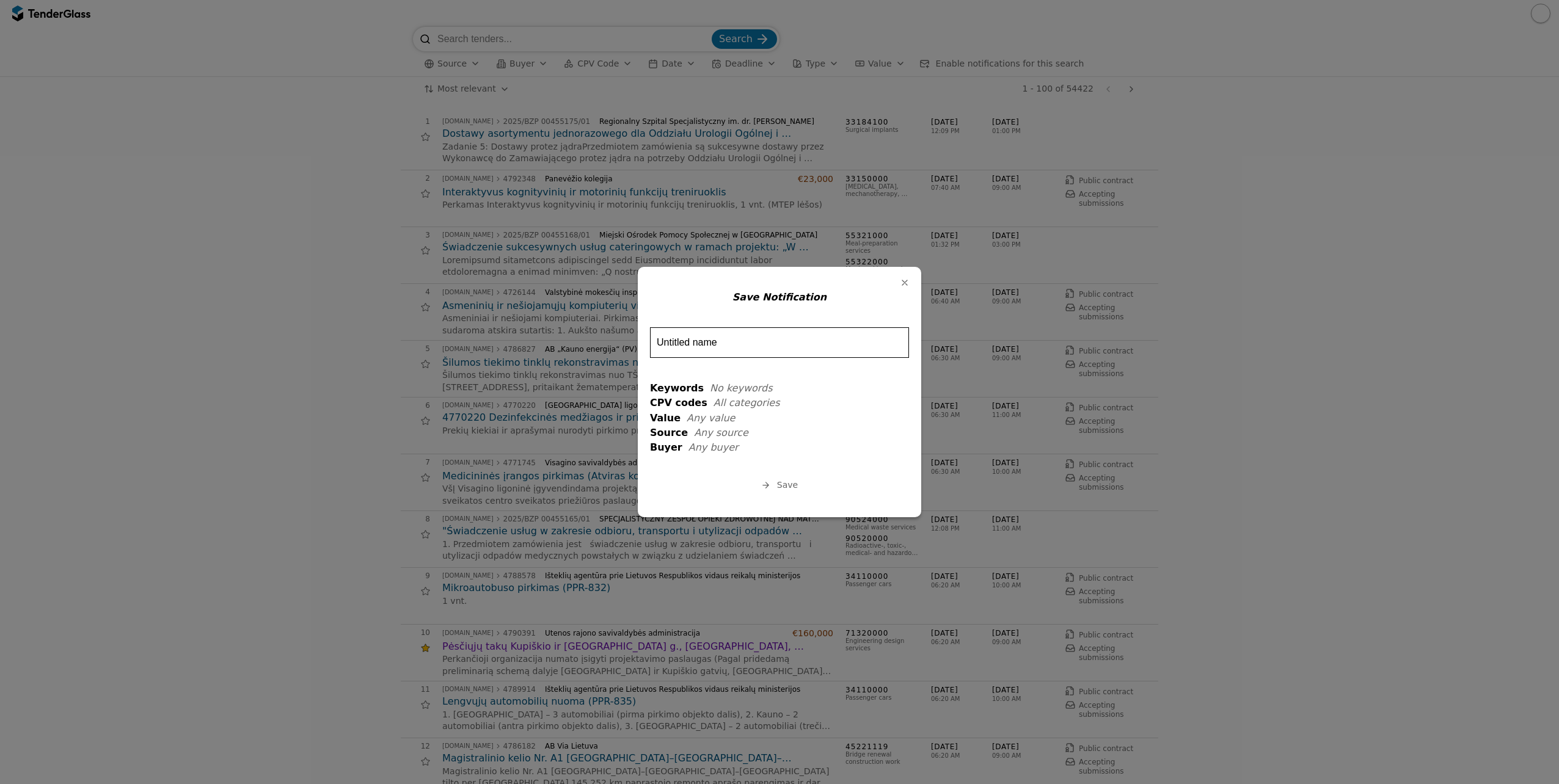
drag, startPoint x: 904, startPoint y: 284, endPoint x: 946, endPoint y: 185, distance: 107.5
click at [904, 282] on div "button" at bounding box center [904, 282] width 32 height 32
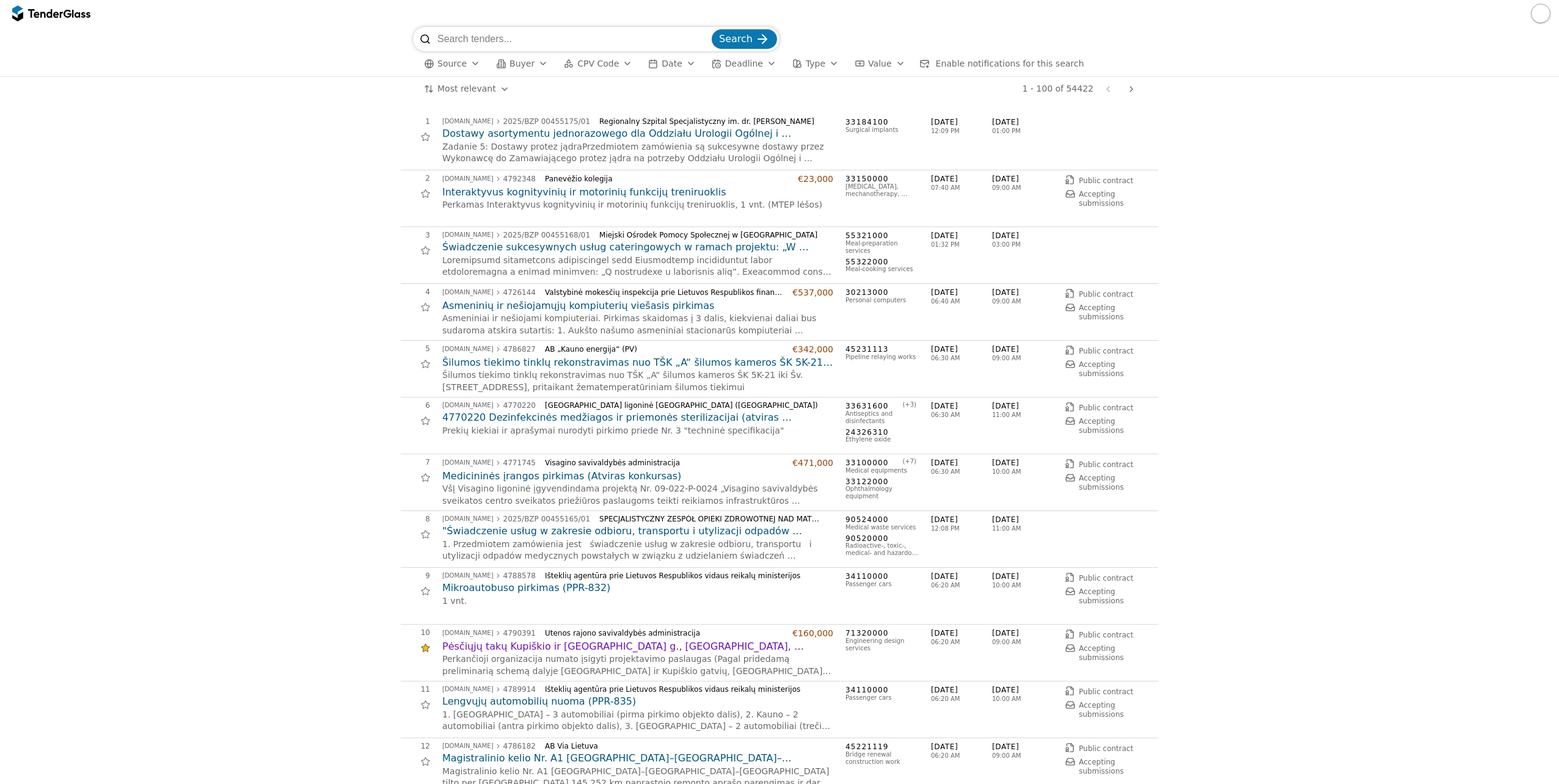
click at [606, 66] on span "CPV Code" at bounding box center [598, 63] width 42 height 10
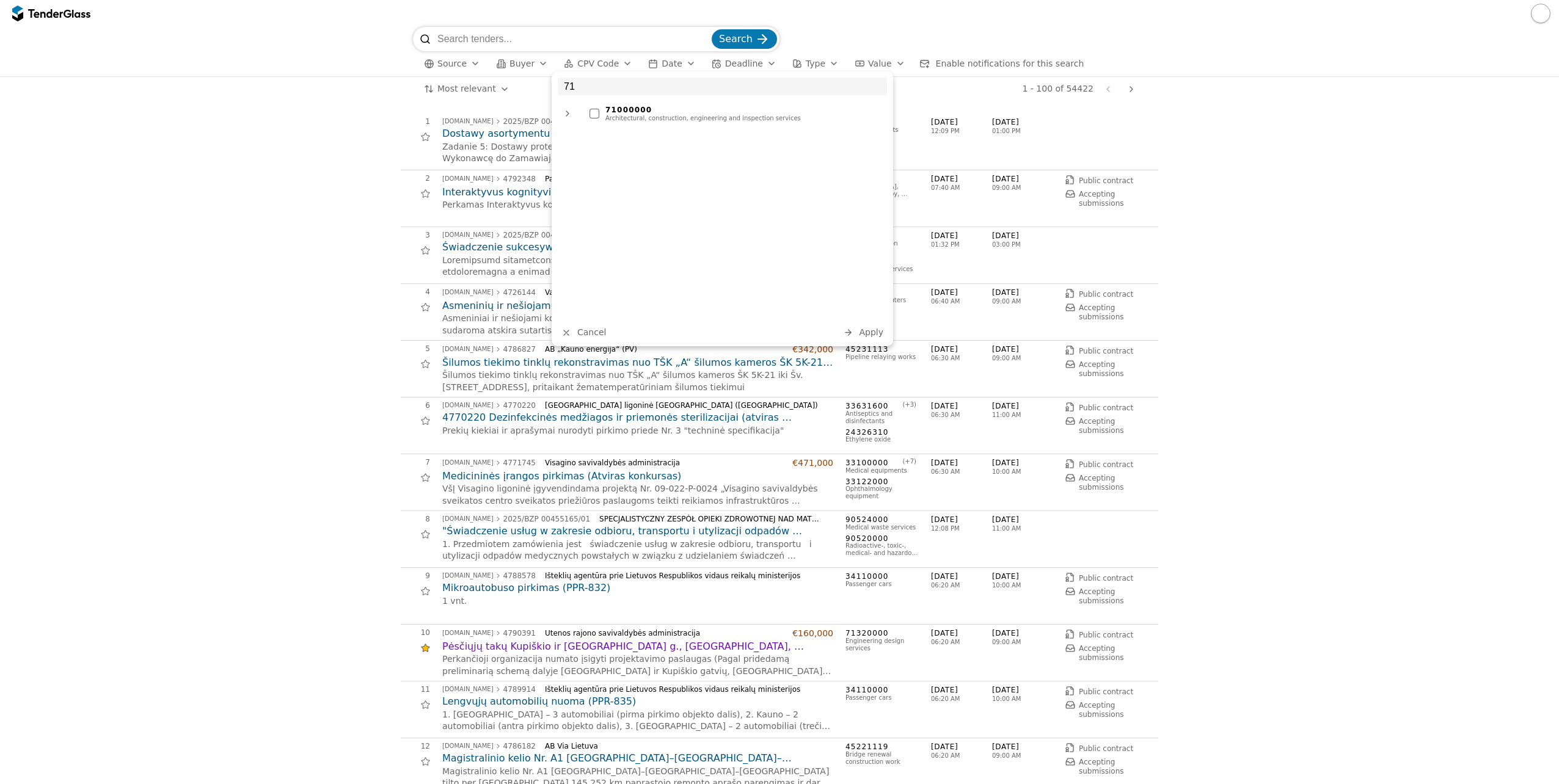
type input "71"
click at [646, 112] on div "71000000" at bounding box center [743, 110] width 275 height 9
click at [877, 331] on span "Apply" at bounding box center [871, 333] width 25 height 10
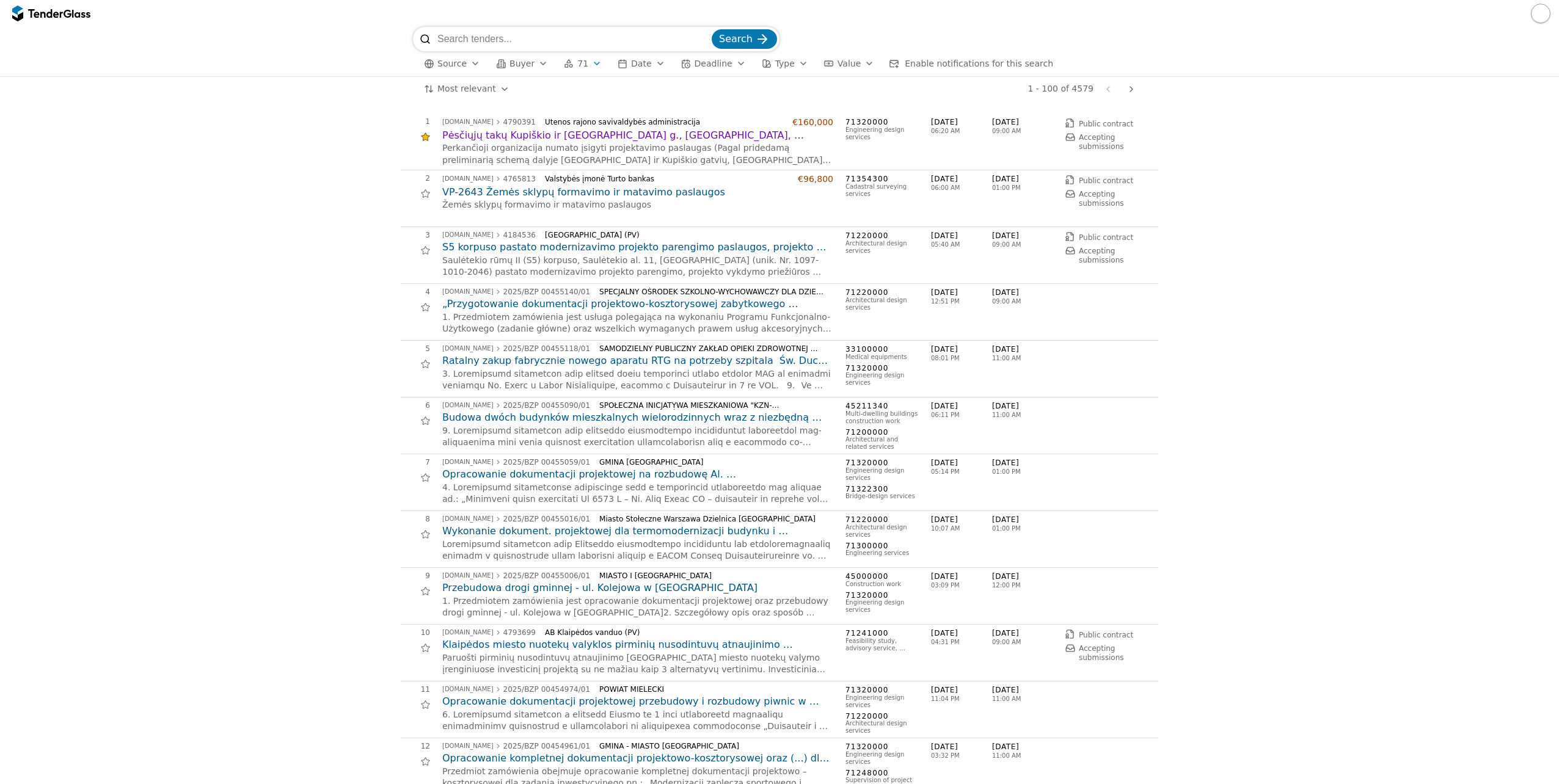
click at [980, 63] on span "Enable notifications for this search" at bounding box center [979, 63] width 148 height 10
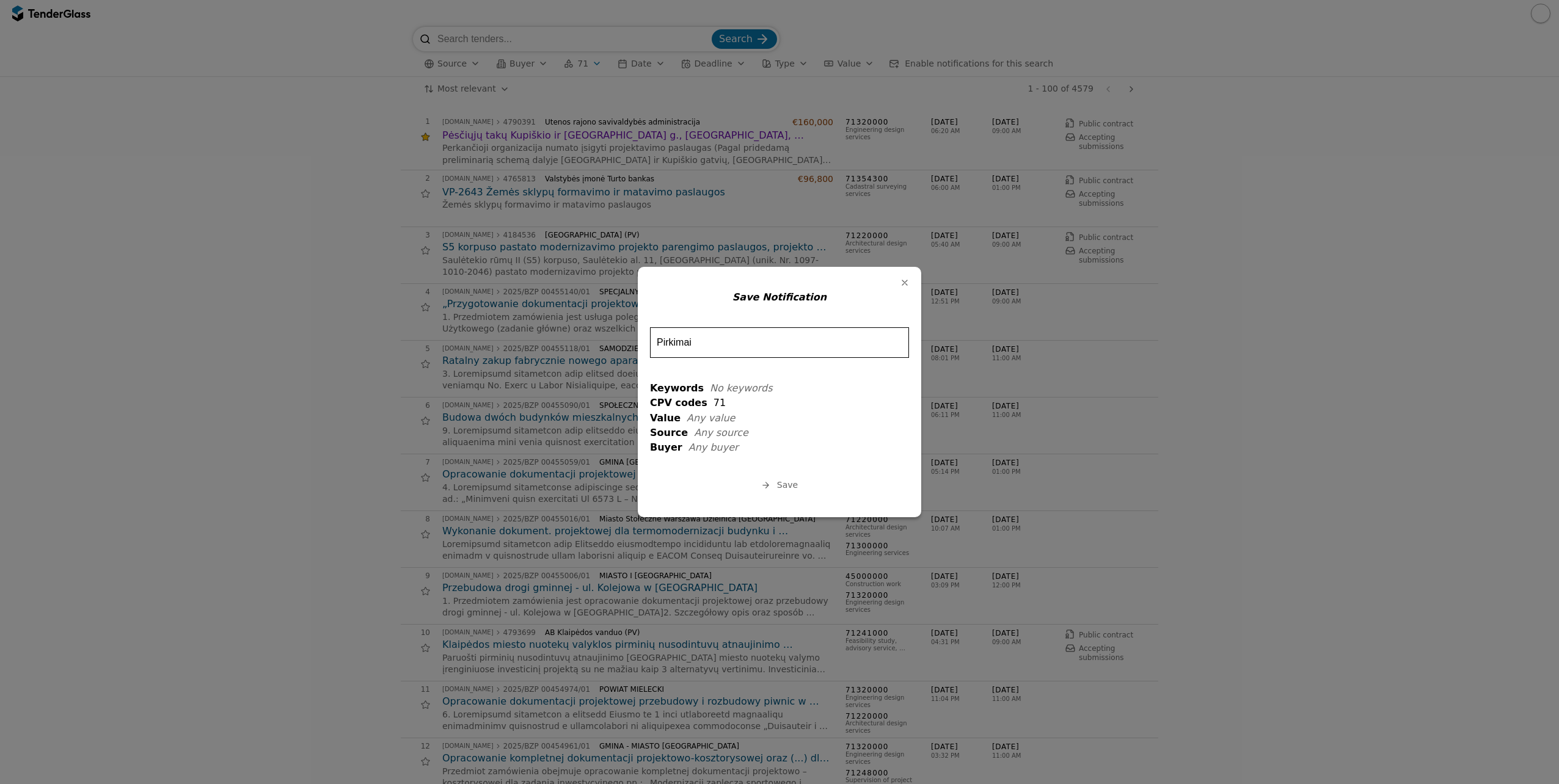
type input "Pirkimai"
click at [785, 485] on span "Save" at bounding box center [787, 485] width 21 height 10
